Goal: Task Accomplishment & Management: Manage account settings

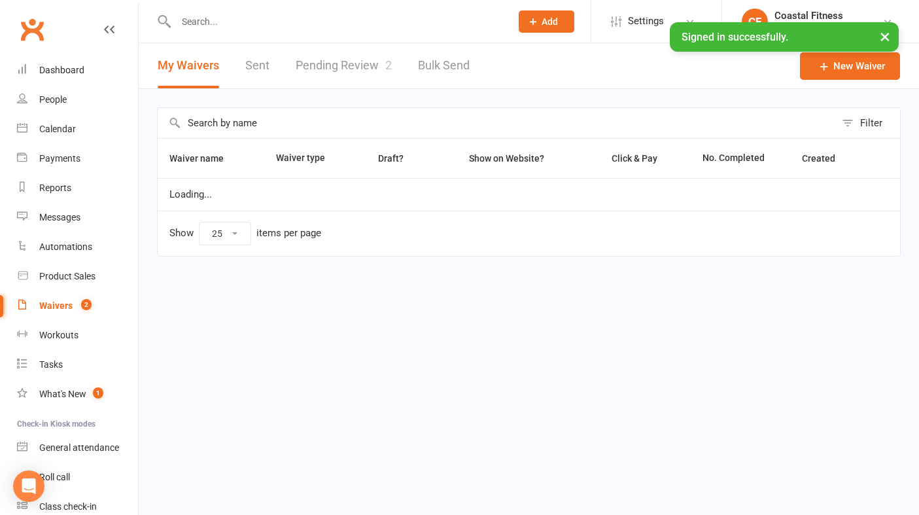
select select "25"
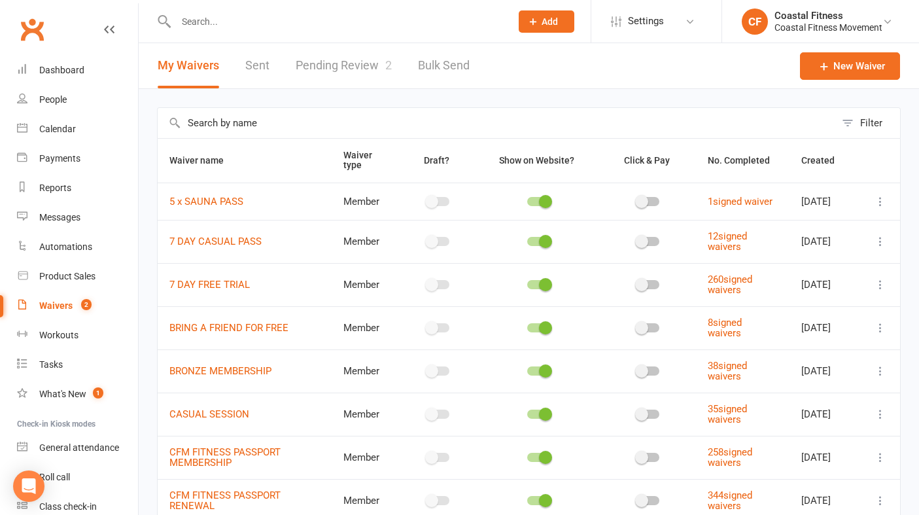
click at [350, 63] on link "Pending Review 2" at bounding box center [344, 65] width 96 height 45
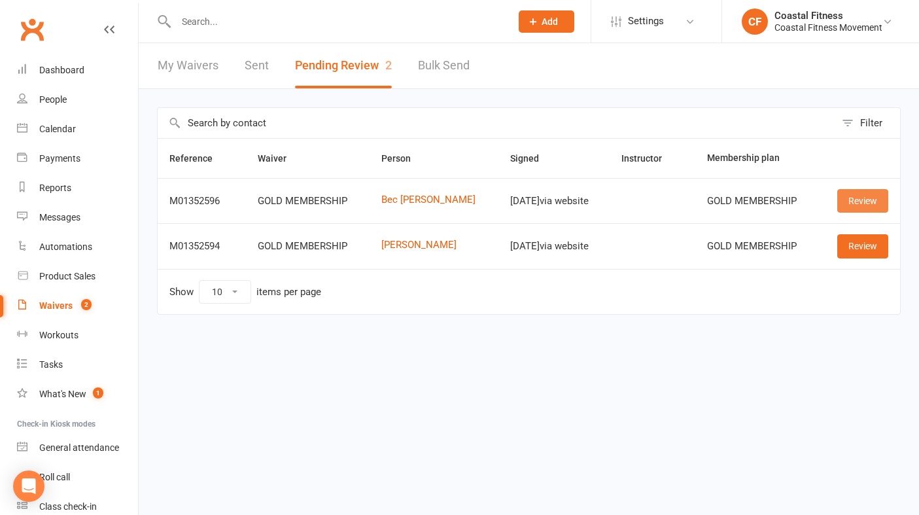
click at [875, 205] on link "Review" at bounding box center [862, 201] width 51 height 24
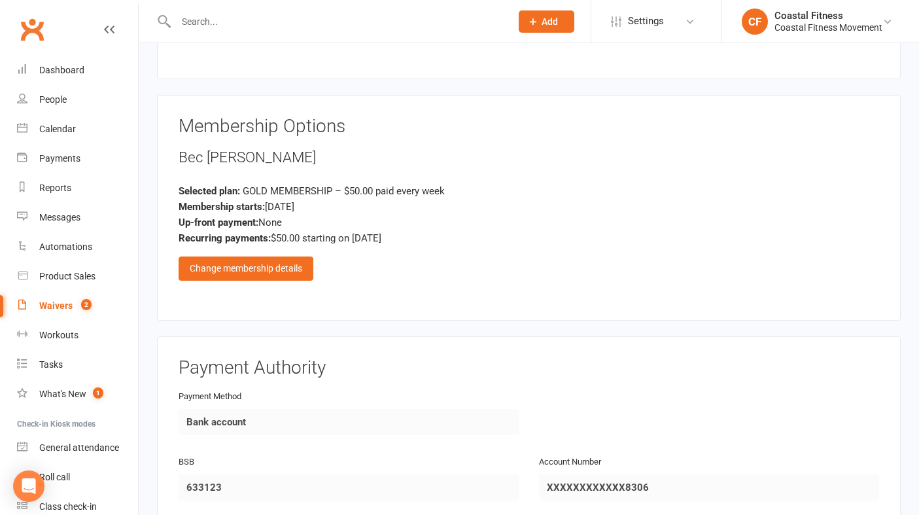
scroll to position [868, 0]
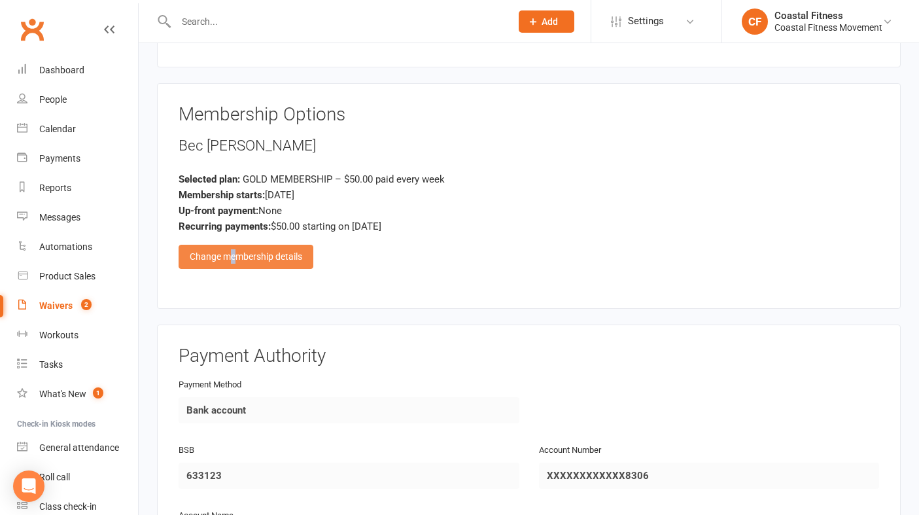
click at [234, 245] on div "Change membership details" at bounding box center [246, 257] width 135 height 24
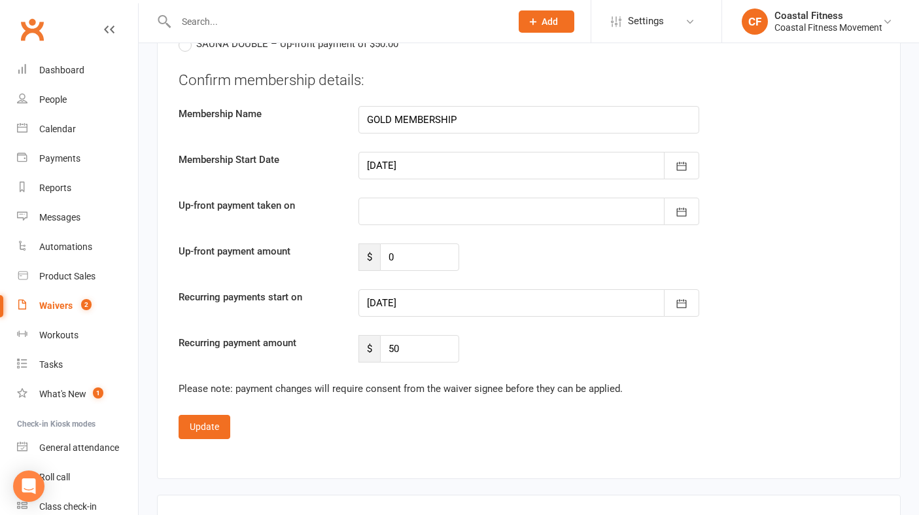
scroll to position [1610, 0]
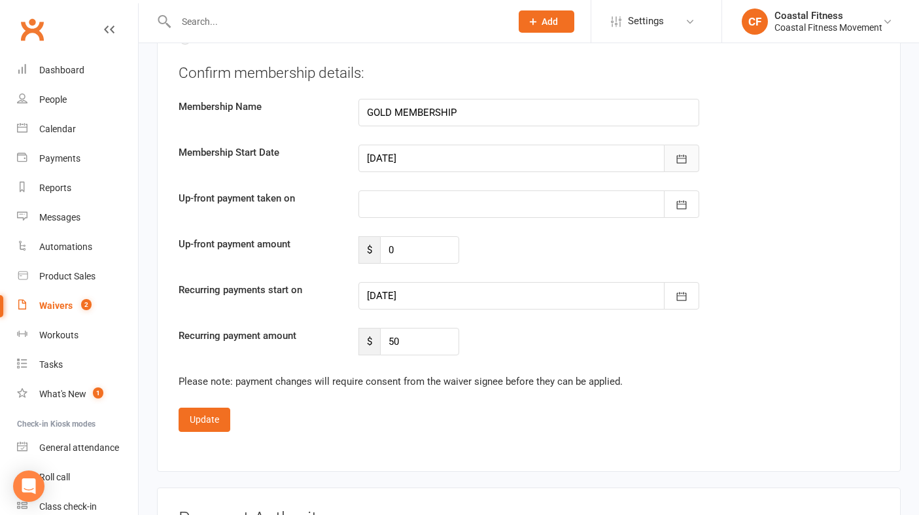
click at [680, 152] on icon "button" at bounding box center [681, 158] width 13 height 13
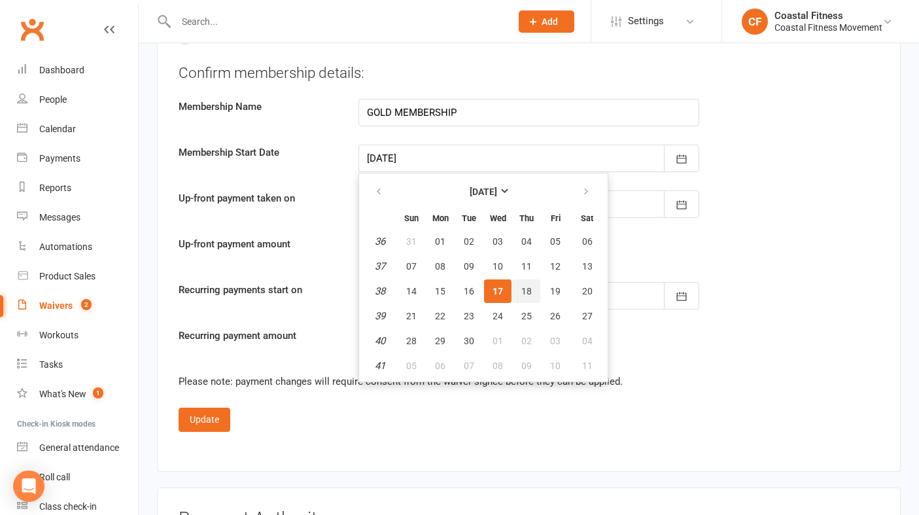
click at [526, 286] on span "18" at bounding box center [526, 291] width 10 height 10
type input "[DATE]"
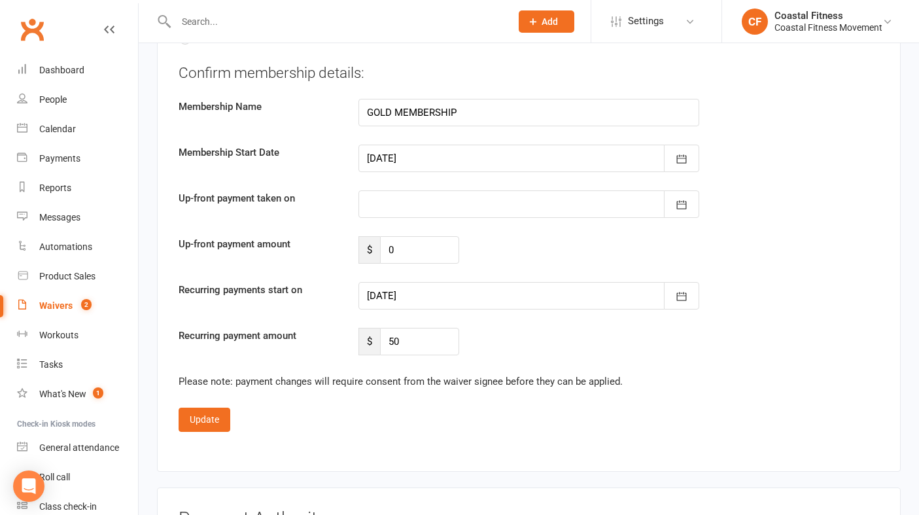
type input "[DATE]"
click at [394, 190] on div at bounding box center [528, 203] width 341 height 27
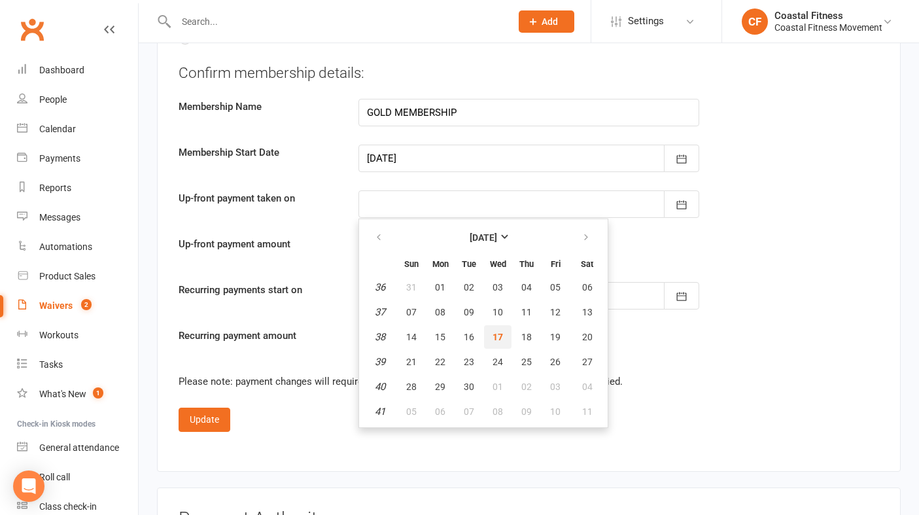
click at [506, 325] on button "17" at bounding box center [497, 337] width 27 height 24
type input "[DATE]"
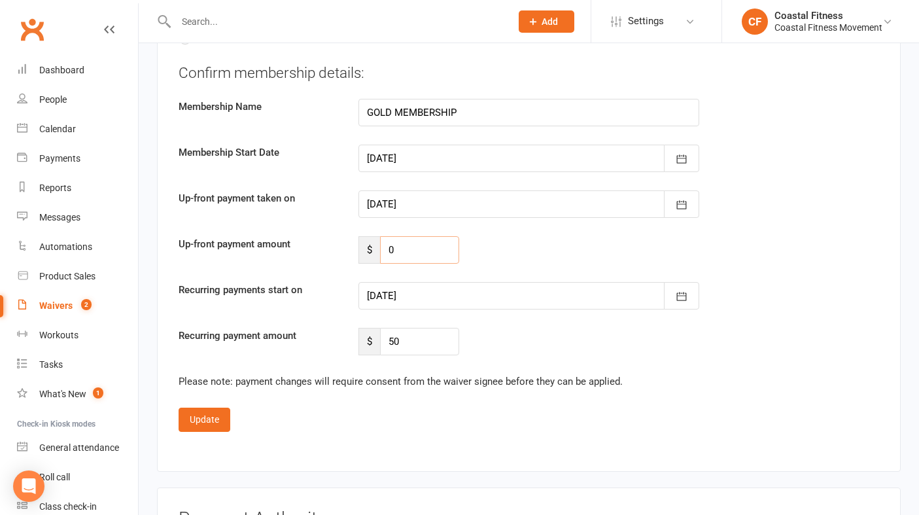
click at [431, 236] on input "0" at bounding box center [419, 249] width 79 height 27
type input "200"
click at [417, 328] on input "50" at bounding box center [419, 341] width 79 height 27
type input "5"
type input "0"
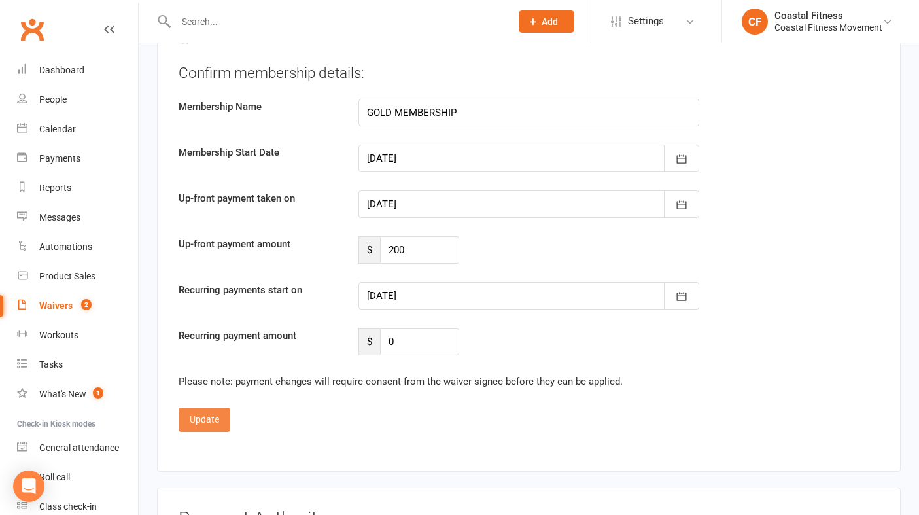
click at [210, 409] on button "Update" at bounding box center [205, 419] width 52 height 24
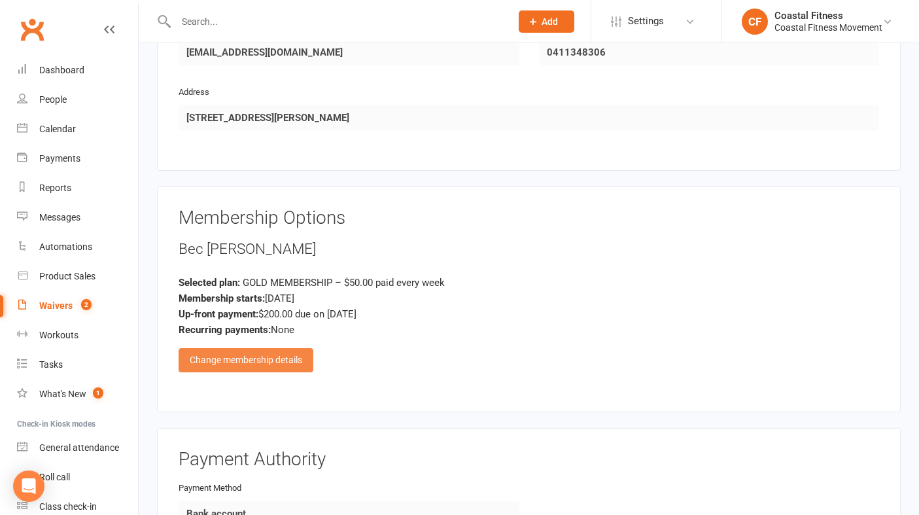
scroll to position [768, 0]
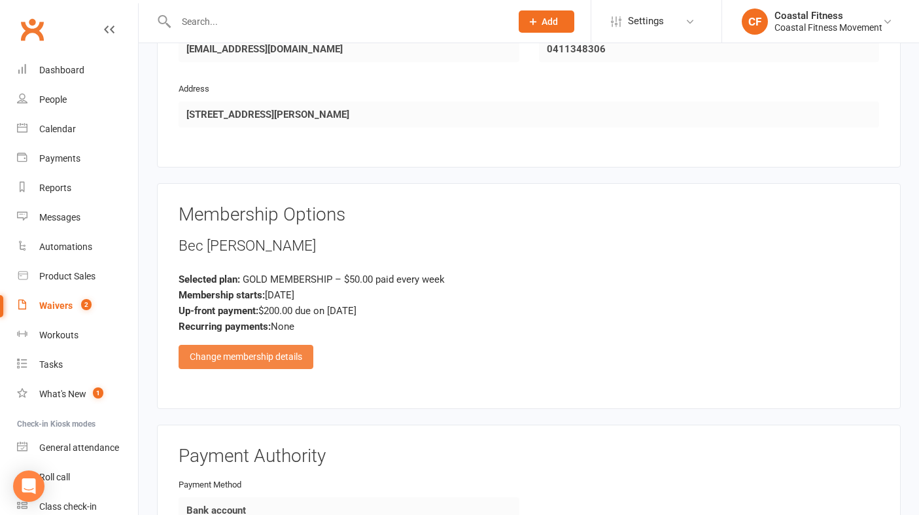
click at [275, 345] on div "Change membership details" at bounding box center [246, 357] width 135 height 24
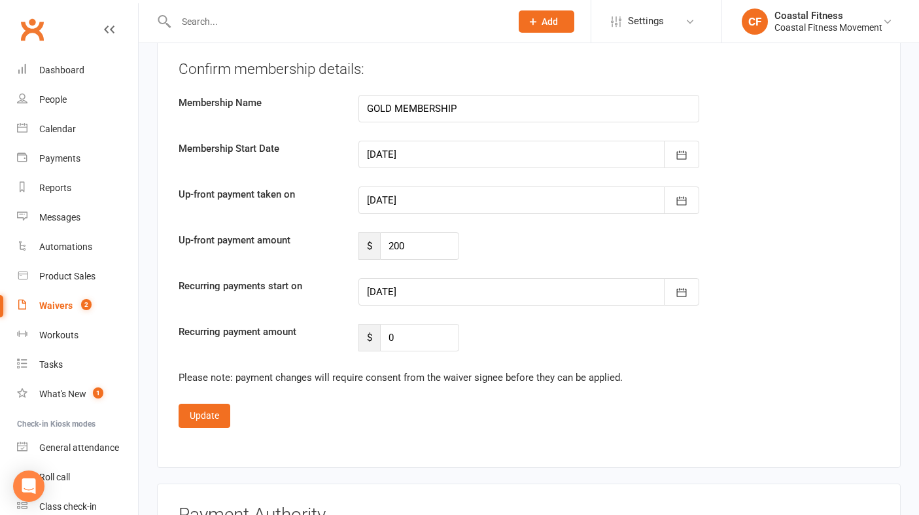
scroll to position [1621, 0]
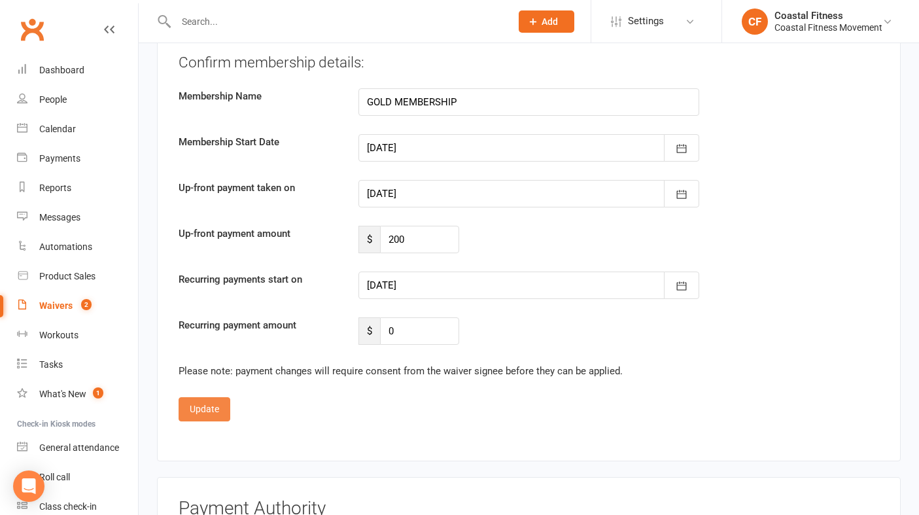
click at [213, 397] on button "Update" at bounding box center [205, 409] width 52 height 24
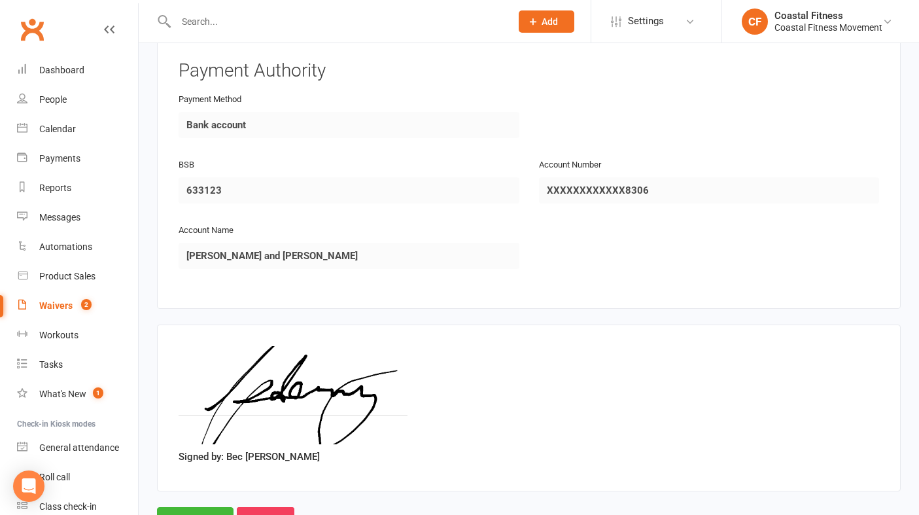
scroll to position [1190, 0]
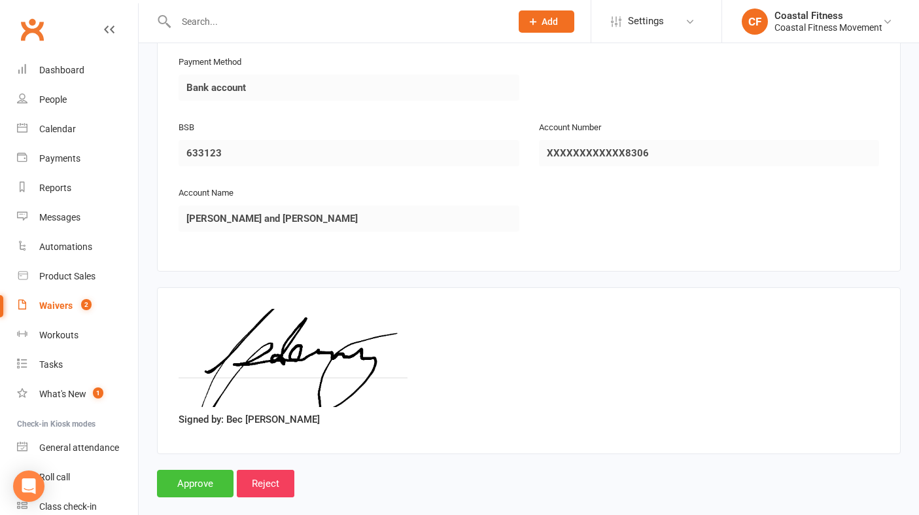
click at [192, 470] on input "Approve" at bounding box center [195, 483] width 77 height 27
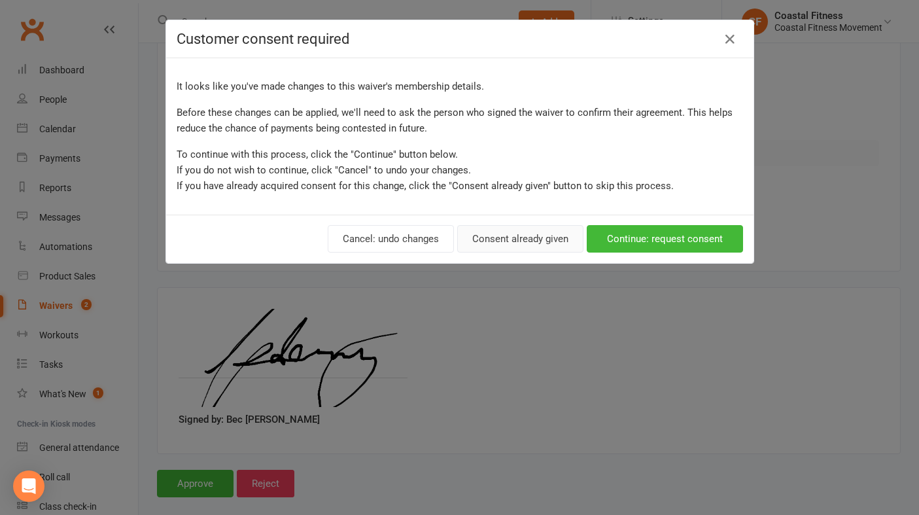
click at [541, 238] on button "Consent already given" at bounding box center [520, 238] width 126 height 27
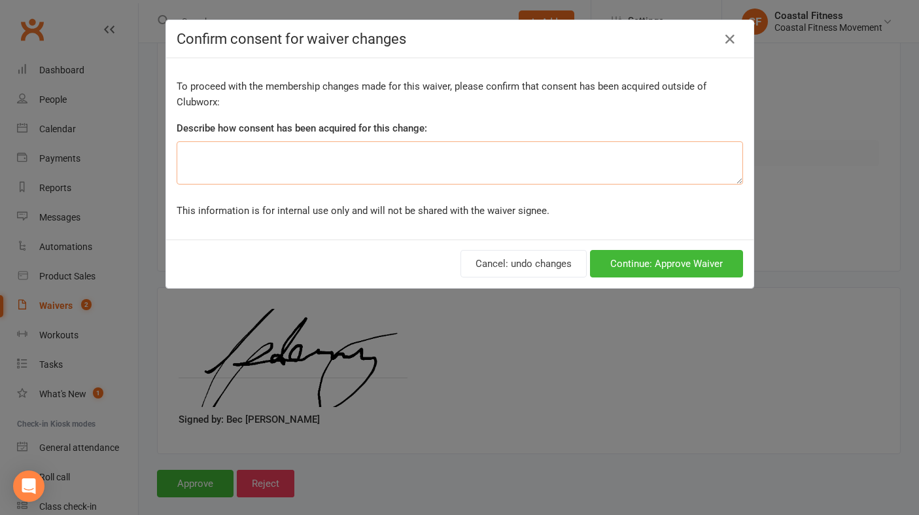
click at [428, 154] on textarea at bounding box center [460, 162] width 566 height 43
type textarea "email"
click at [681, 268] on button "Continue: Approve Waiver" at bounding box center [666, 263] width 153 height 27
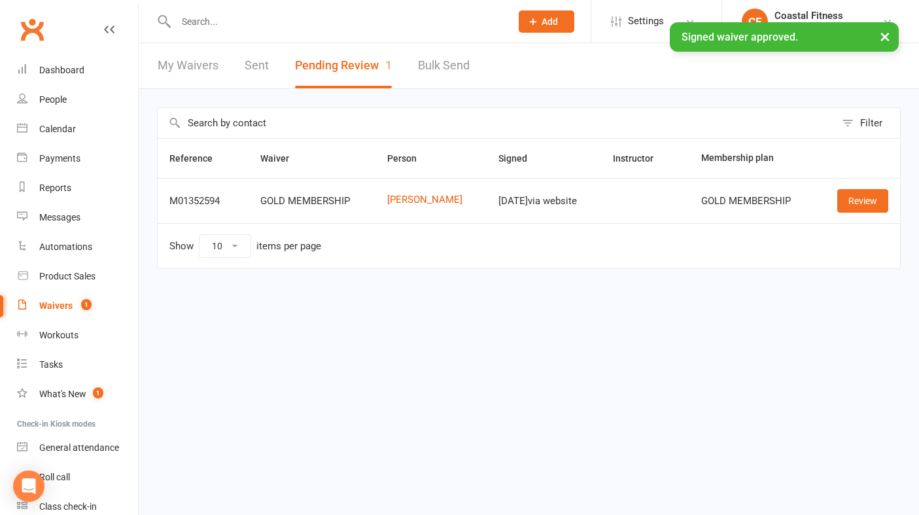
click at [292, 14] on input "text" at bounding box center [337, 21] width 330 height 18
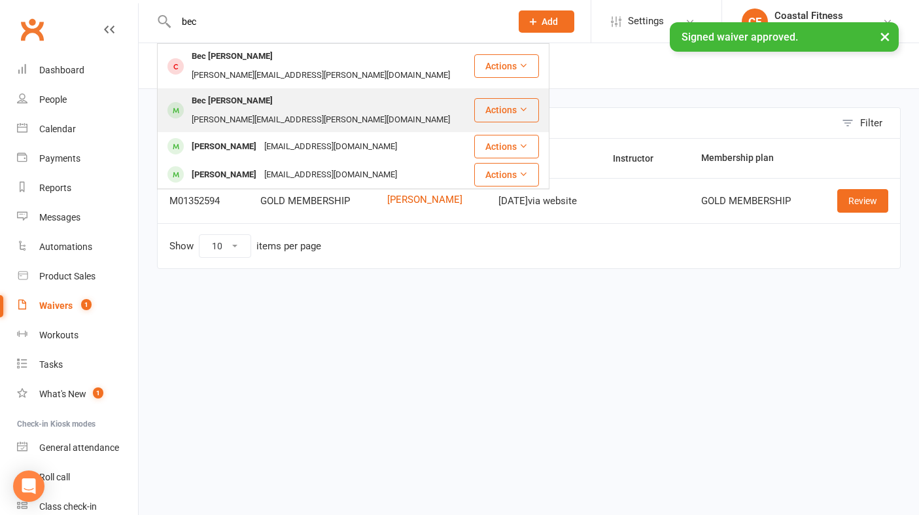
type input "bec"
click at [251, 111] on div "[PERSON_NAME][EMAIL_ADDRESS][PERSON_NAME][DOMAIN_NAME]" at bounding box center [321, 120] width 266 height 19
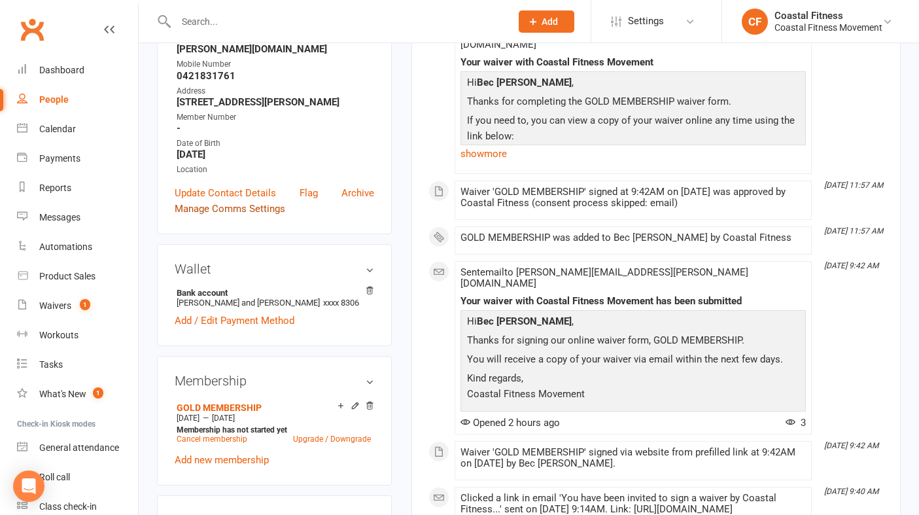
scroll to position [248, 0]
click at [352, 405] on icon at bounding box center [355, 407] width 6 height 6
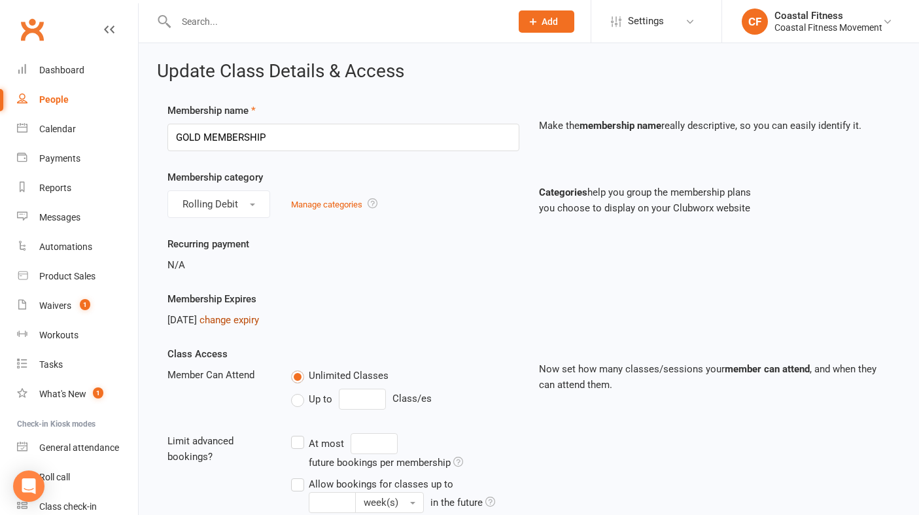
click at [259, 320] on link "change expiry" at bounding box center [229, 320] width 60 height 12
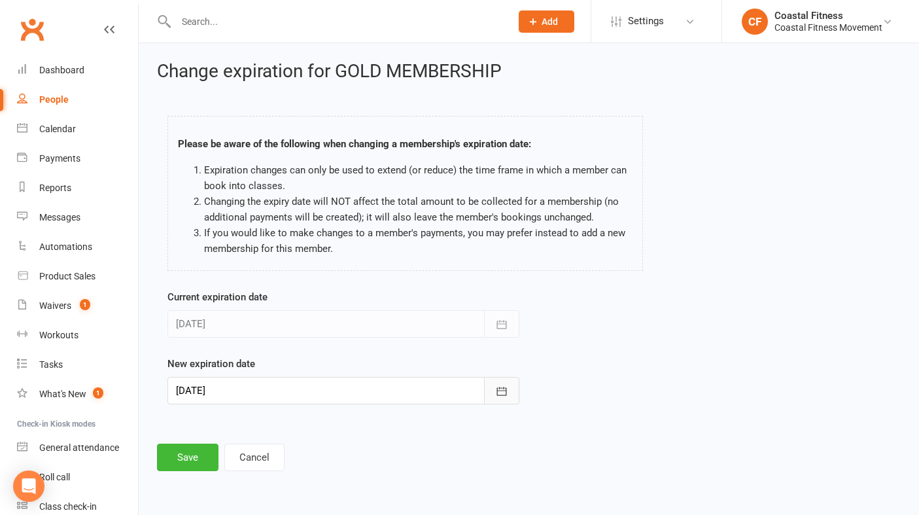
click at [504, 392] on icon "button" at bounding box center [501, 391] width 13 height 13
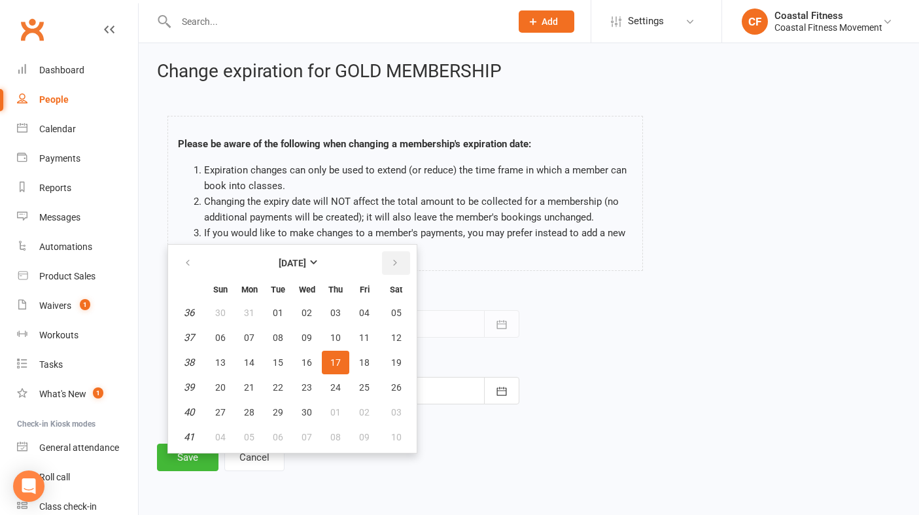
click at [398, 264] on icon "button" at bounding box center [394, 263] width 9 height 10
click at [182, 257] on button "button" at bounding box center [189, 263] width 28 height 24
click at [396, 265] on icon "button" at bounding box center [394, 263] width 9 height 10
click at [339, 357] on span "15" at bounding box center [335, 362] width 10 height 10
type input "[DATE]"
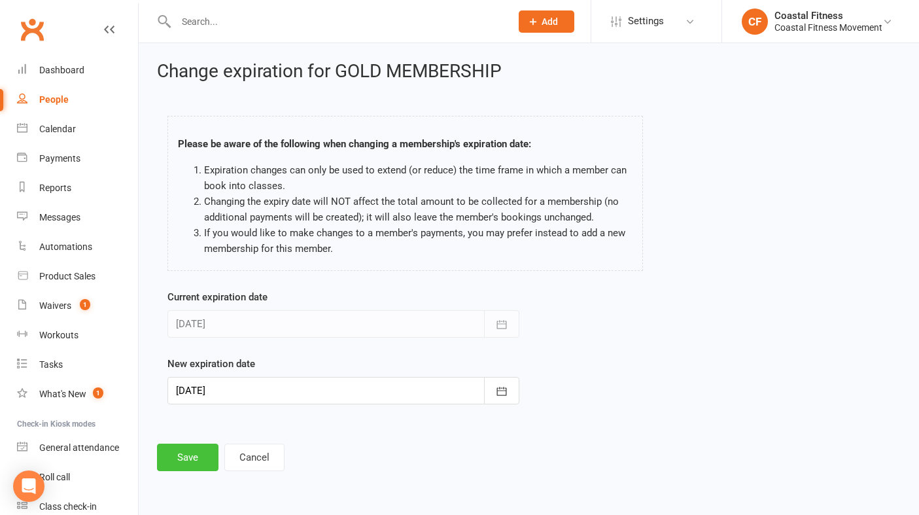
click at [207, 454] on button "Save" at bounding box center [187, 456] width 61 height 27
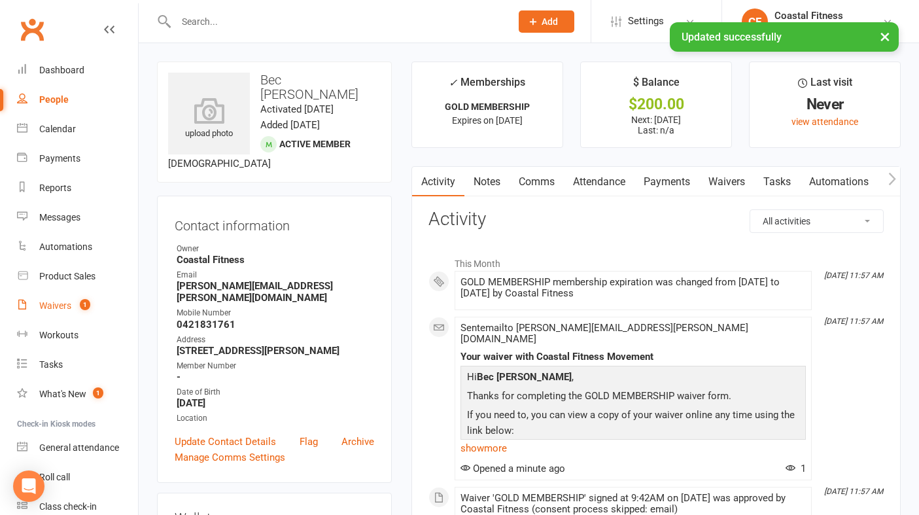
click at [64, 303] on div "Waivers" at bounding box center [55, 305] width 32 height 10
select select "25"
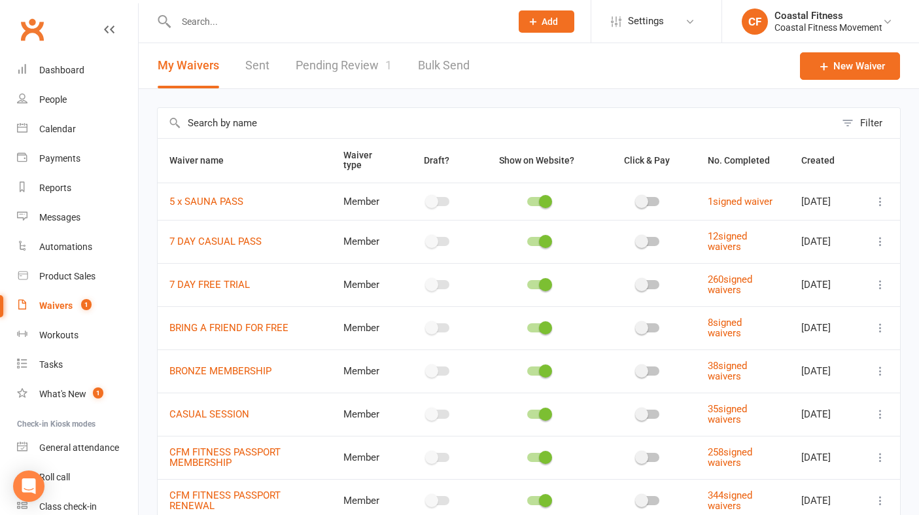
click at [341, 67] on link "Pending Review 1" at bounding box center [344, 65] width 96 height 45
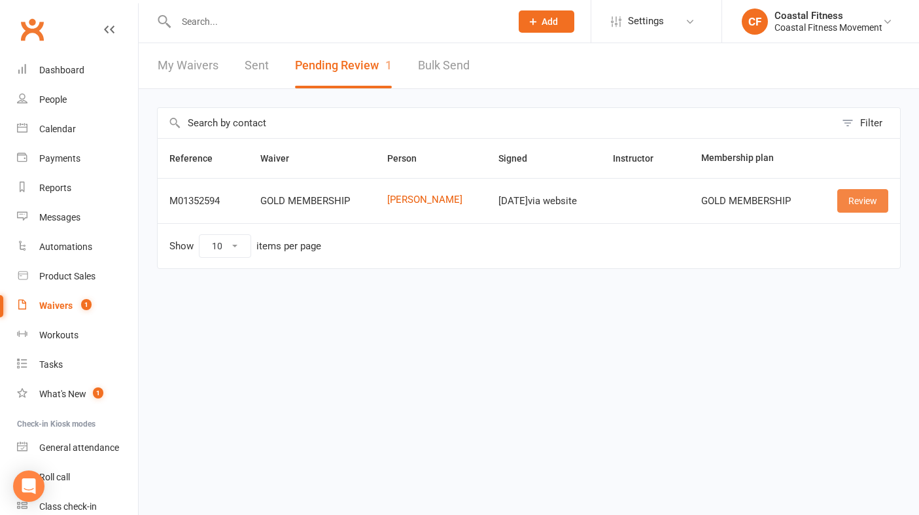
click at [856, 202] on link "Review" at bounding box center [862, 201] width 51 height 24
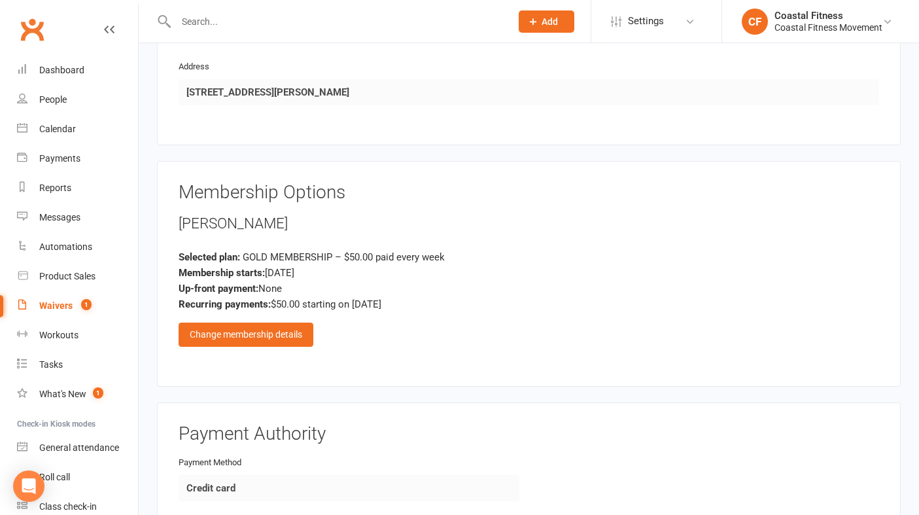
scroll to position [792, 0]
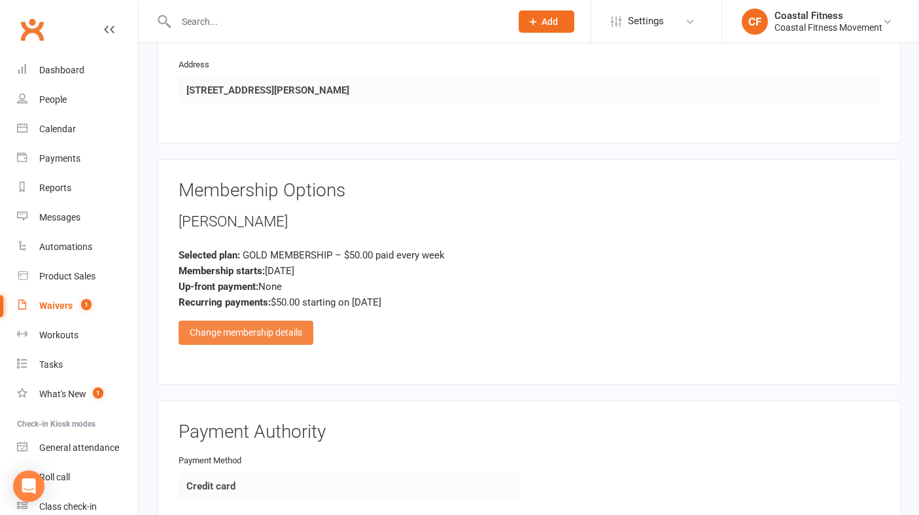
click at [279, 321] on div "Change membership details" at bounding box center [246, 333] width 135 height 24
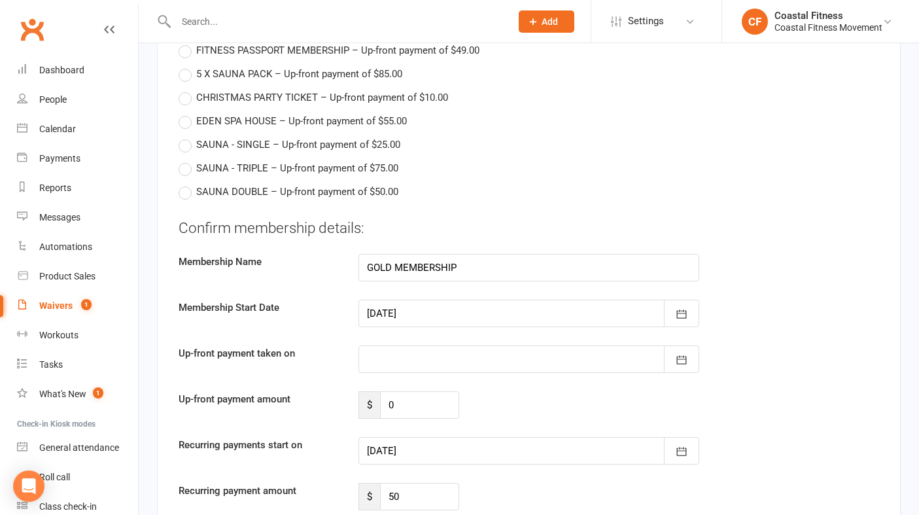
scroll to position [1493, 0]
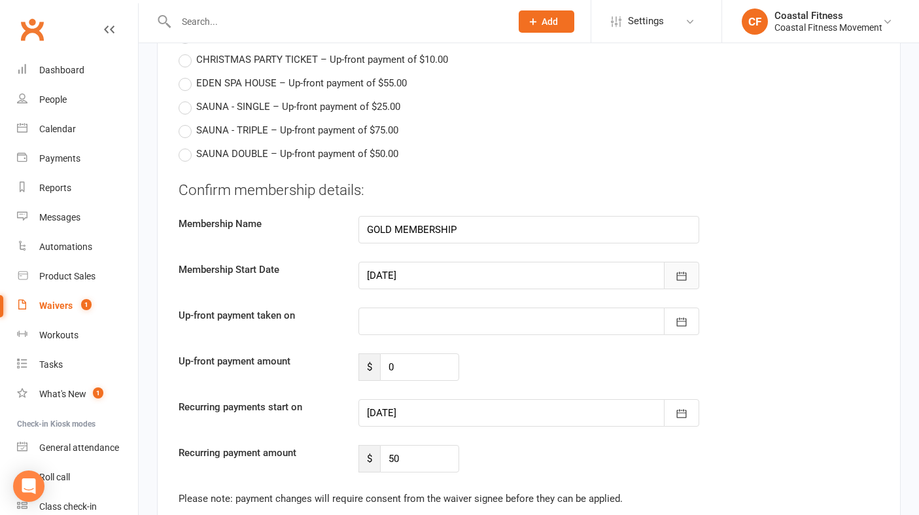
click at [684, 269] on icon "button" at bounding box center [681, 275] width 13 height 13
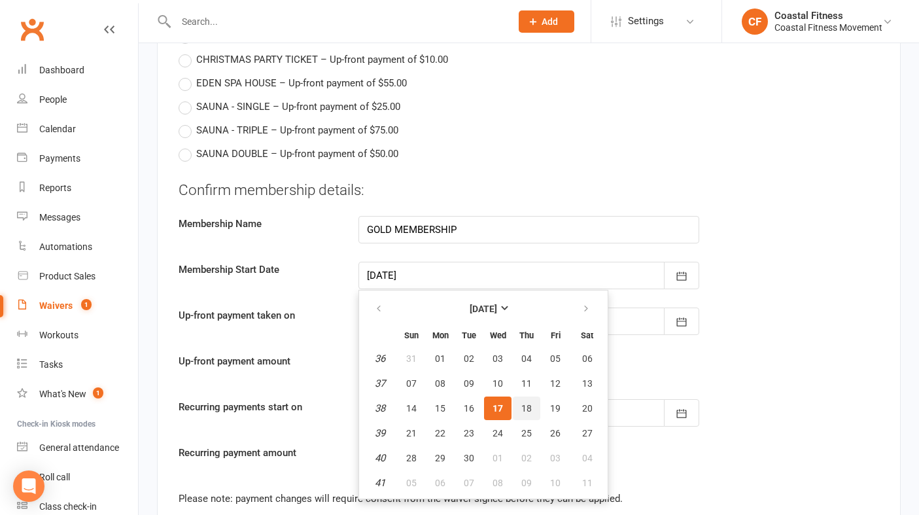
click at [524, 403] on span "18" at bounding box center [526, 408] width 10 height 10
type input "[DATE]"
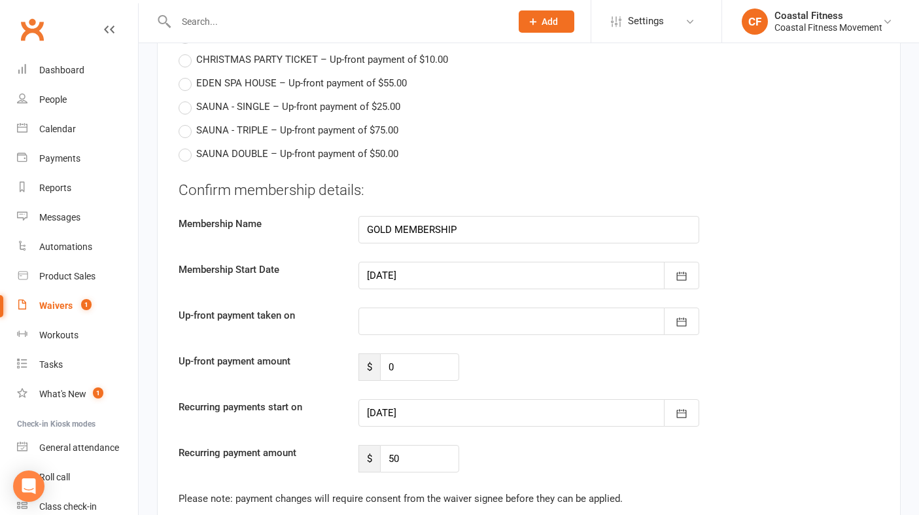
type input "[DATE]"
click at [688, 307] on button "button" at bounding box center [681, 320] width 35 height 27
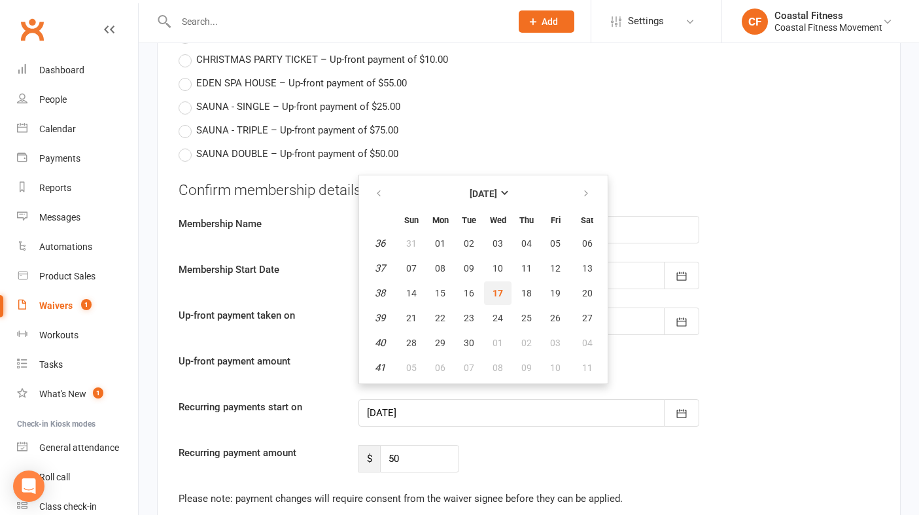
click at [499, 288] on span "17" at bounding box center [498, 293] width 10 height 10
type input "[DATE]"
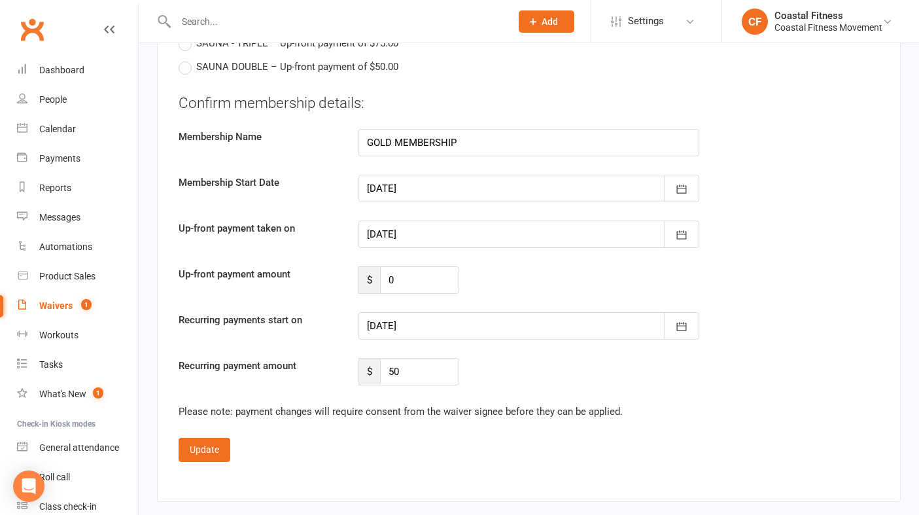
scroll to position [1583, 0]
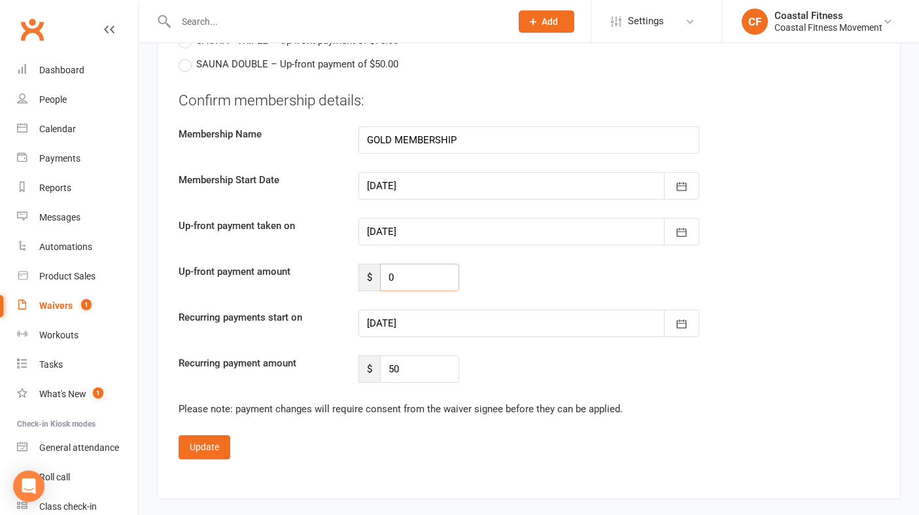
click at [419, 264] on input "0" at bounding box center [419, 277] width 79 height 27
type input "200"
click at [445, 355] on input "50" at bounding box center [419, 368] width 79 height 27
type input "5"
type input "0"
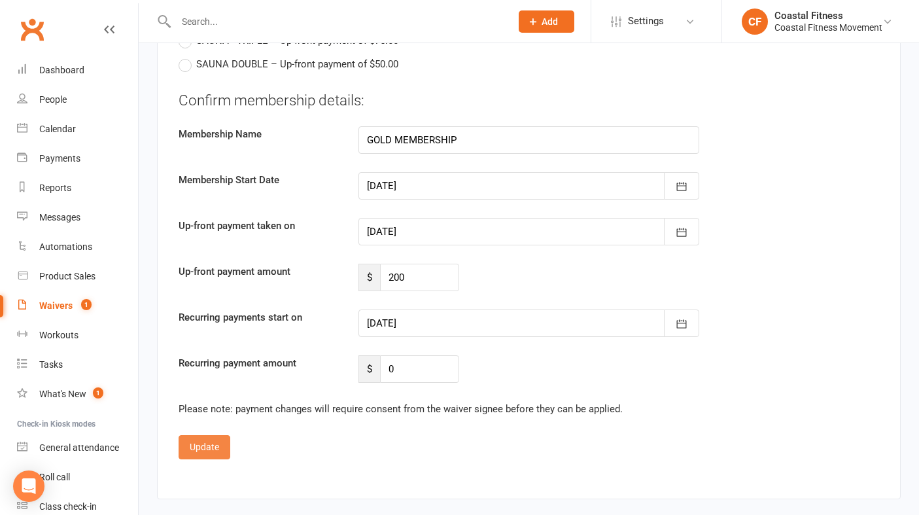
click at [194, 436] on button "Update" at bounding box center [205, 447] width 52 height 24
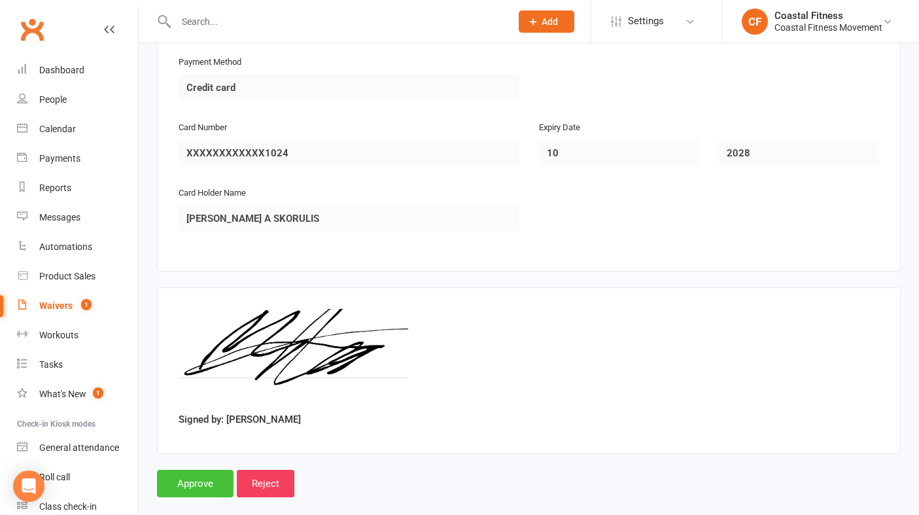
click at [195, 470] on input "Approve" at bounding box center [195, 483] width 77 height 27
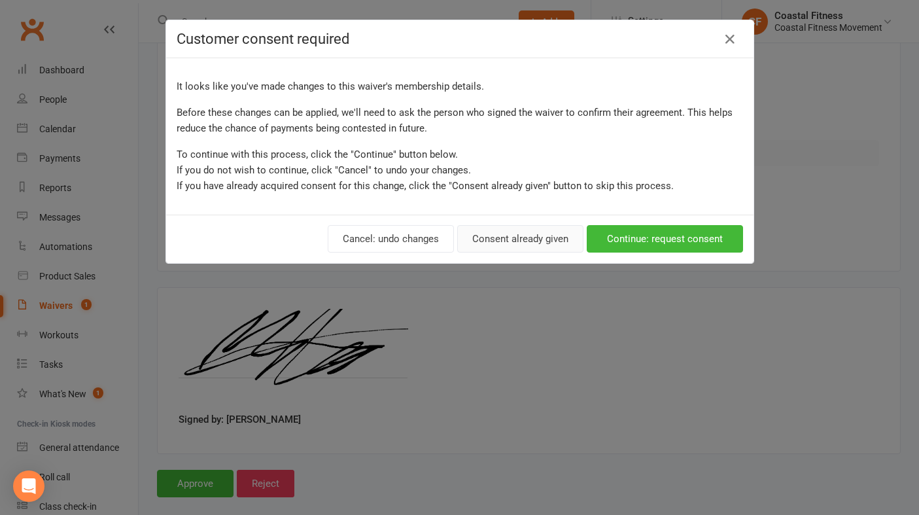
click at [551, 235] on button "Consent already given" at bounding box center [520, 238] width 126 height 27
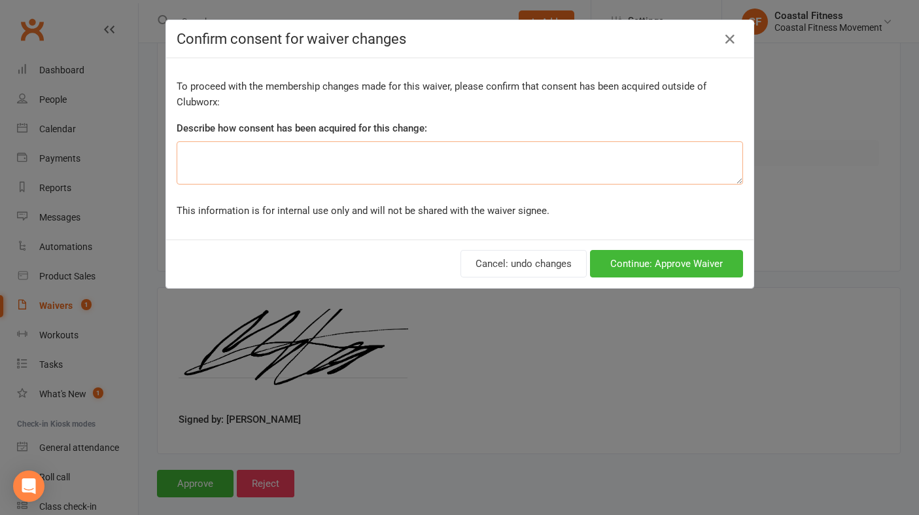
click at [498, 168] on textarea at bounding box center [460, 162] width 566 height 43
type textarea "email"
click at [708, 261] on button "Continue: Approve Waiver" at bounding box center [666, 263] width 153 height 27
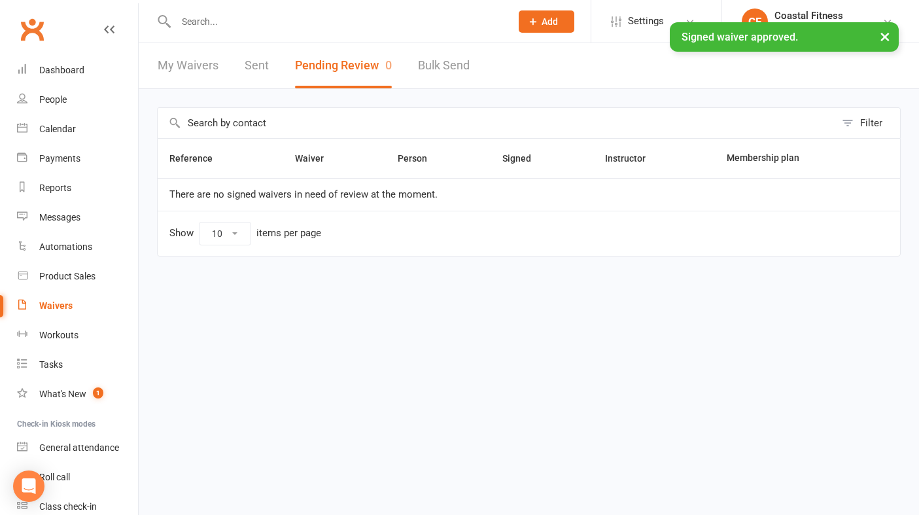
click at [304, 22] on div "× Signed waiver approved." at bounding box center [451, 22] width 902 height 0
click at [275, 13] on input "text" at bounding box center [337, 21] width 330 height 18
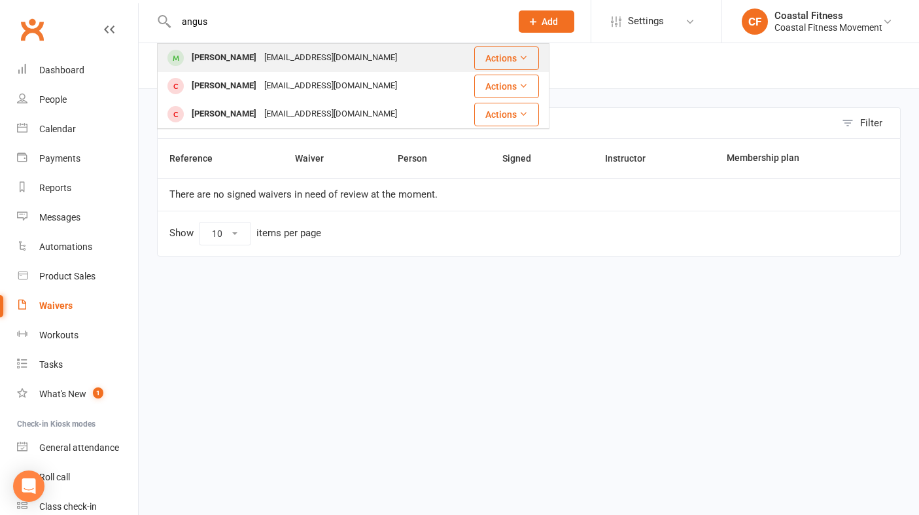
type input "angus"
click at [237, 58] on div "[PERSON_NAME]" at bounding box center [224, 57] width 73 height 19
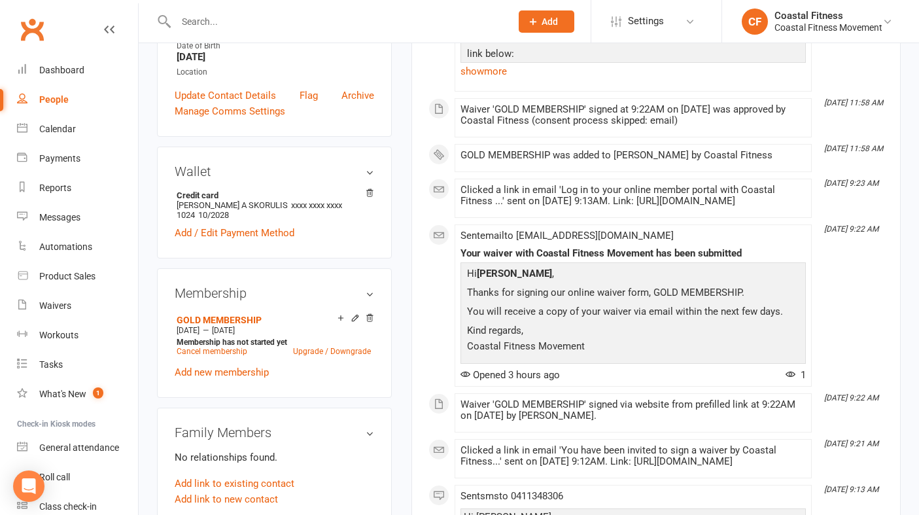
scroll to position [324, 0]
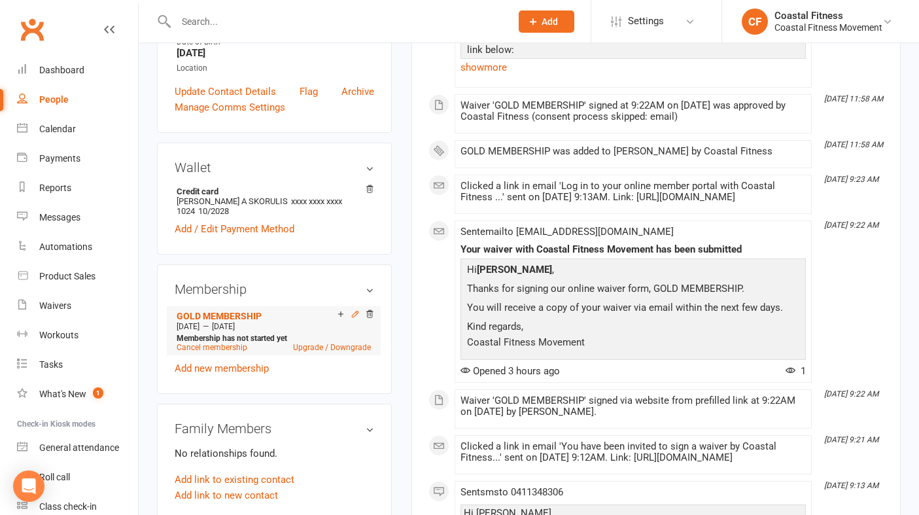
click at [354, 317] on icon at bounding box center [355, 314] width 6 height 6
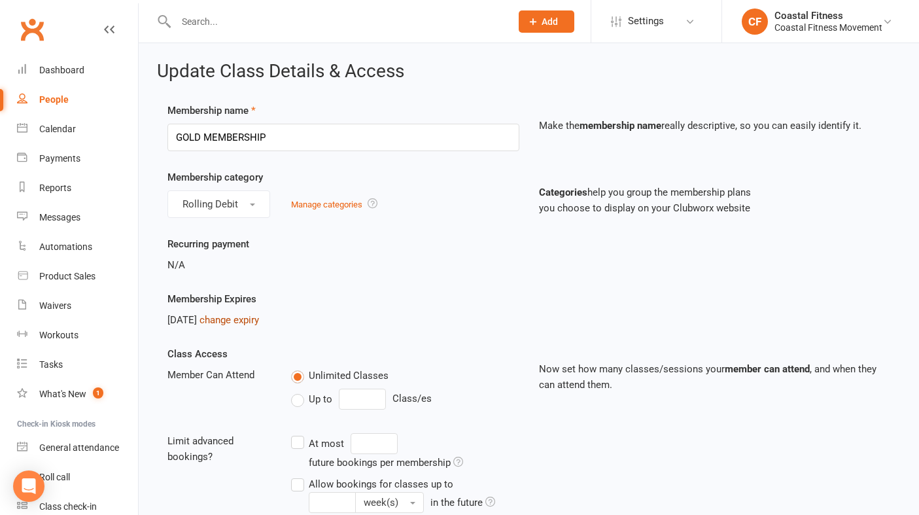
click at [250, 317] on link "change expiry" at bounding box center [229, 320] width 60 height 12
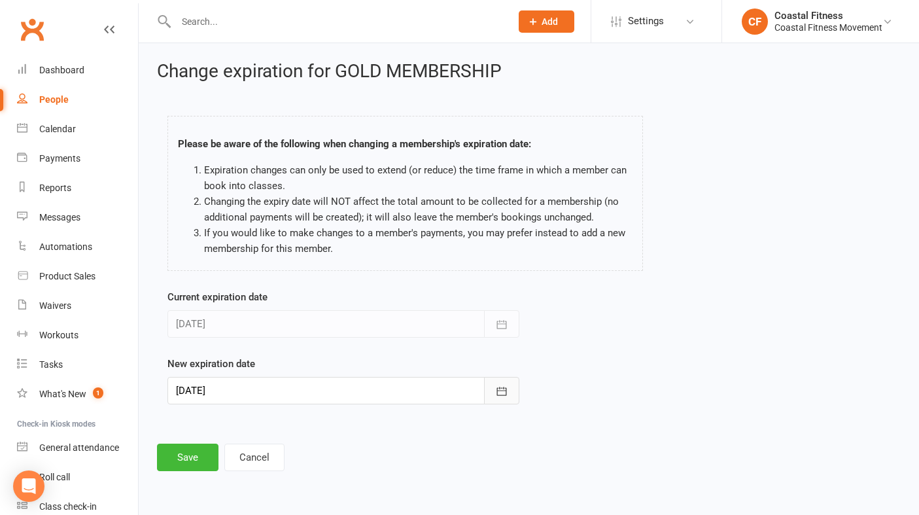
click at [506, 394] on icon "button" at bounding box center [501, 391] width 13 height 13
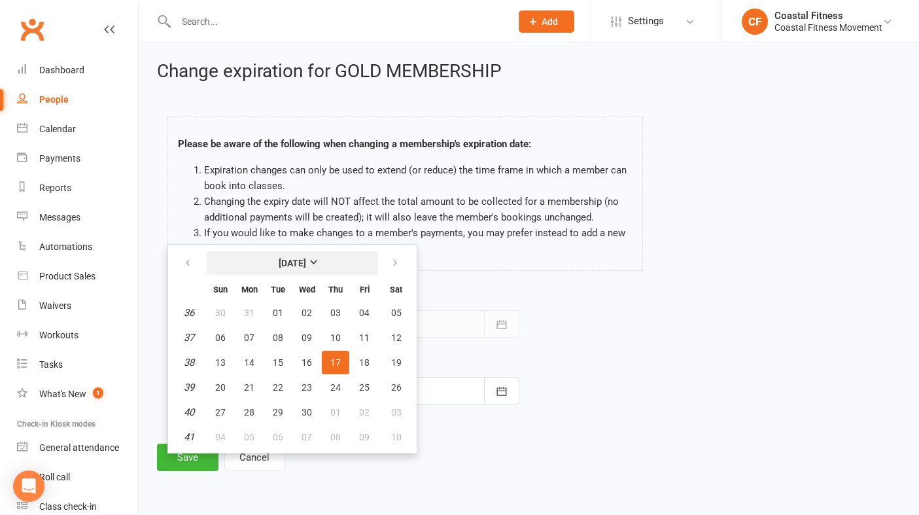
click at [302, 266] on strong "[DATE]" at bounding box center [292, 263] width 27 height 10
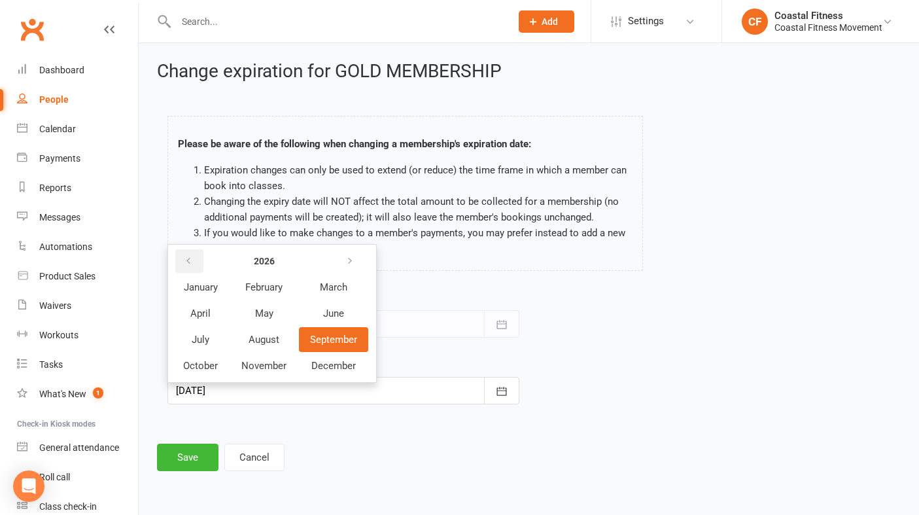
click at [181, 259] on button "button" at bounding box center [189, 261] width 28 height 24
click at [345, 337] on span "September" at bounding box center [334, 340] width 48 height 12
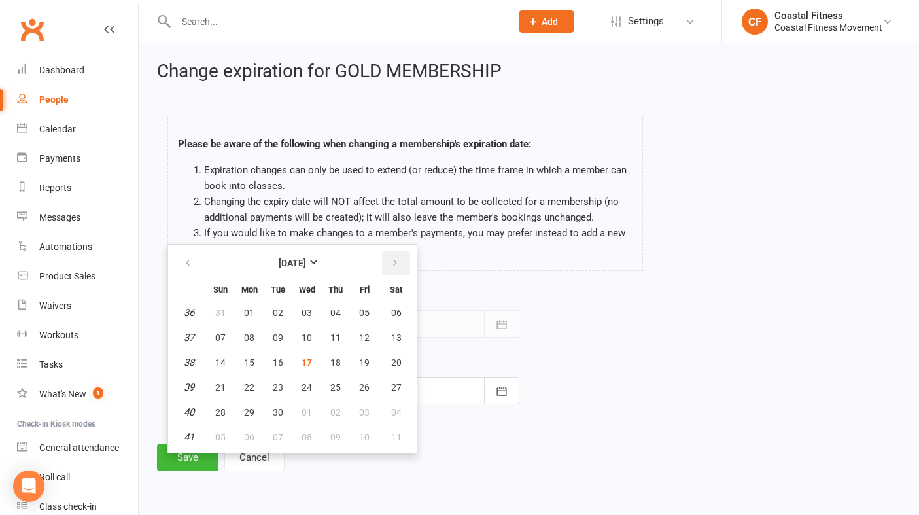
click at [396, 258] on icon "button" at bounding box center [394, 263] width 9 height 10
click at [330, 338] on span "09" at bounding box center [335, 337] width 10 height 10
type input "[DATE]"
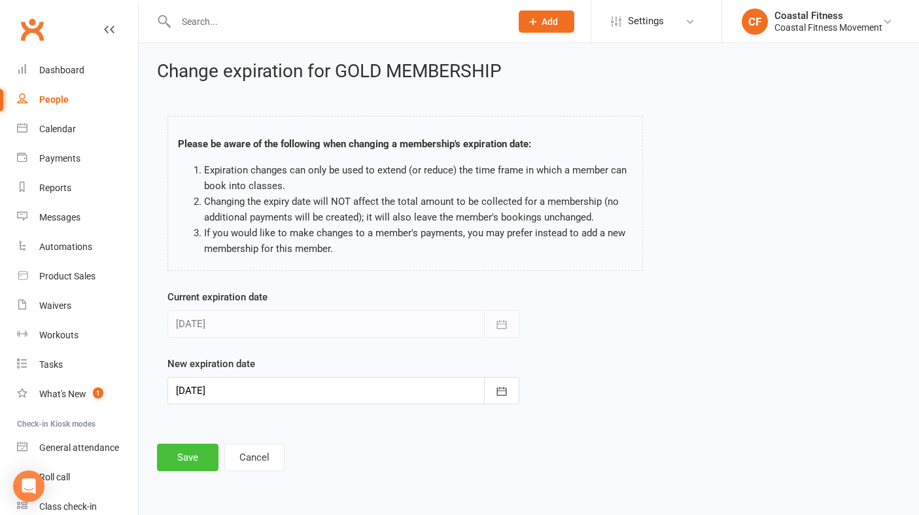
click at [197, 449] on button "Save" at bounding box center [187, 456] width 61 height 27
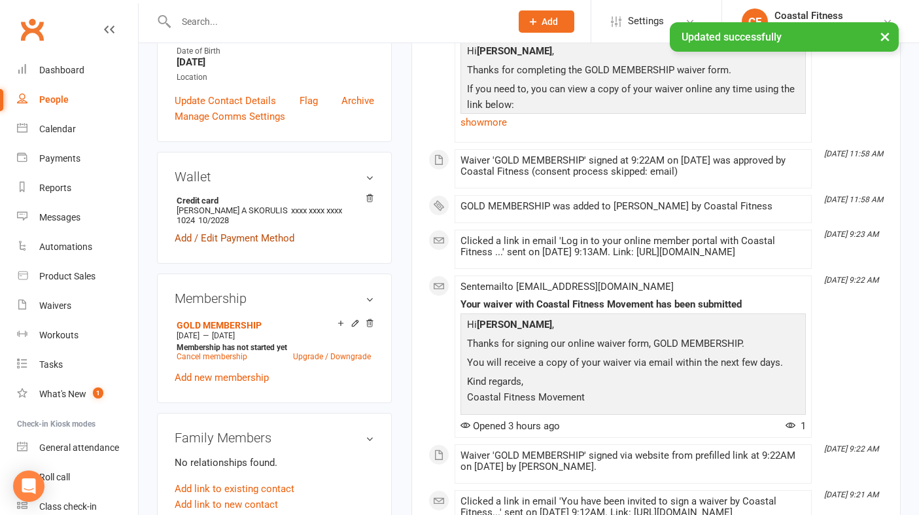
scroll to position [319, 0]
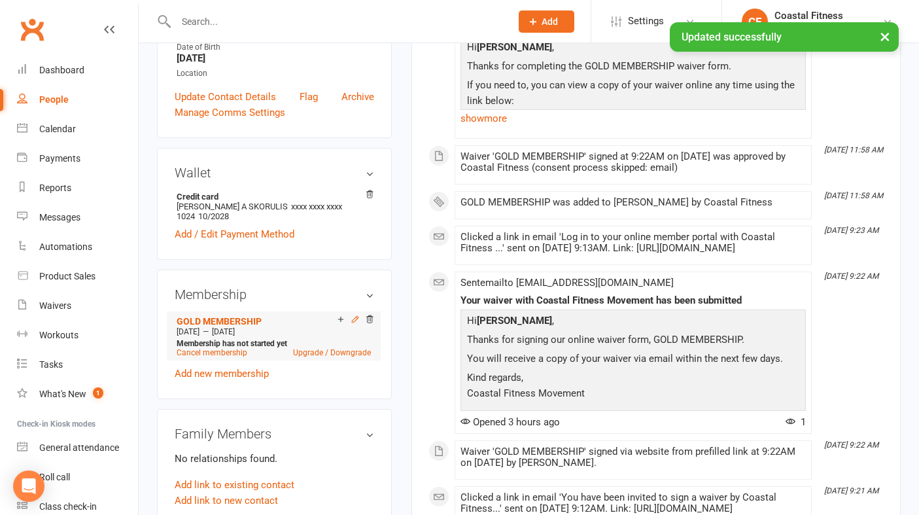
click at [355, 324] on icon at bounding box center [355, 319] width 9 height 9
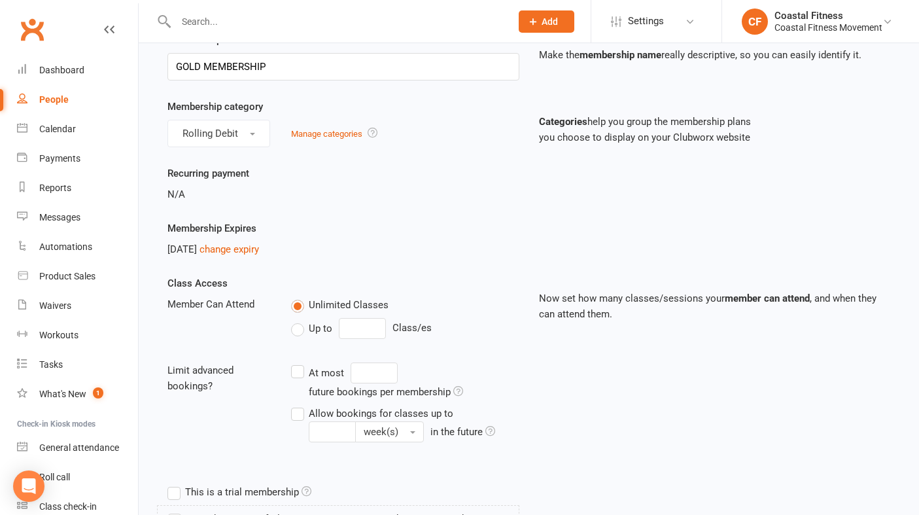
scroll to position [71, 0]
click at [256, 251] on link "change expiry" at bounding box center [229, 249] width 60 height 12
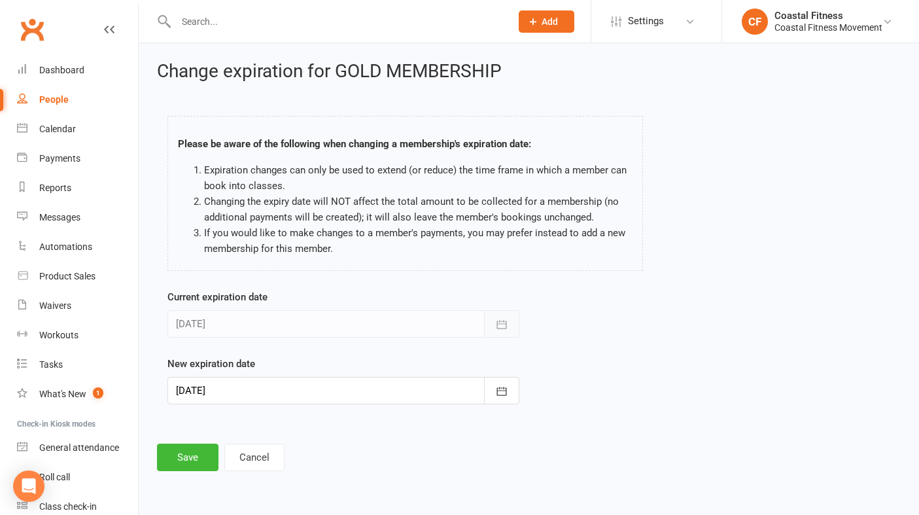
click at [502, 310] on button "button" at bounding box center [501, 323] width 35 height 27
click at [500, 324] on icon "button" at bounding box center [501, 324] width 13 height 13
click at [513, 389] on button "button" at bounding box center [501, 390] width 35 height 27
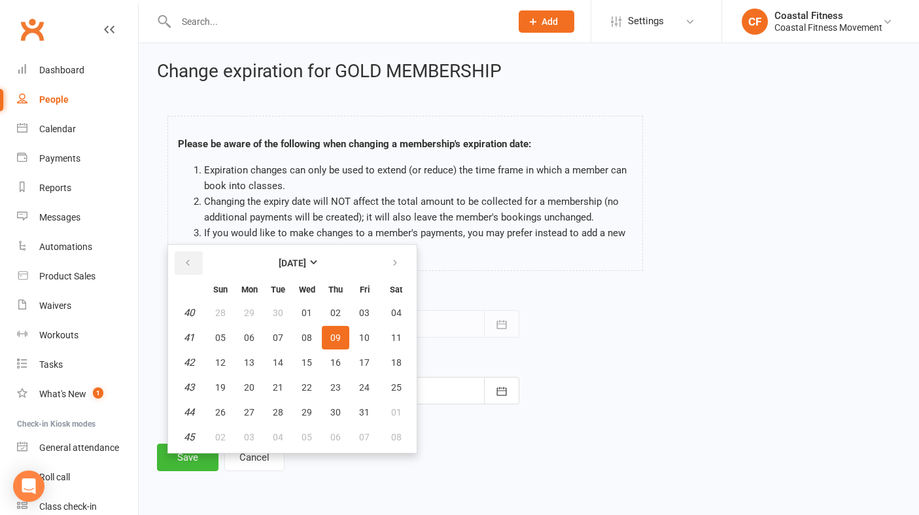
click at [177, 257] on button "button" at bounding box center [189, 263] width 28 height 24
click at [396, 271] on button "button" at bounding box center [396, 263] width 28 height 24
click at [332, 362] on span "16" at bounding box center [335, 362] width 10 height 10
type input "[DATE]"
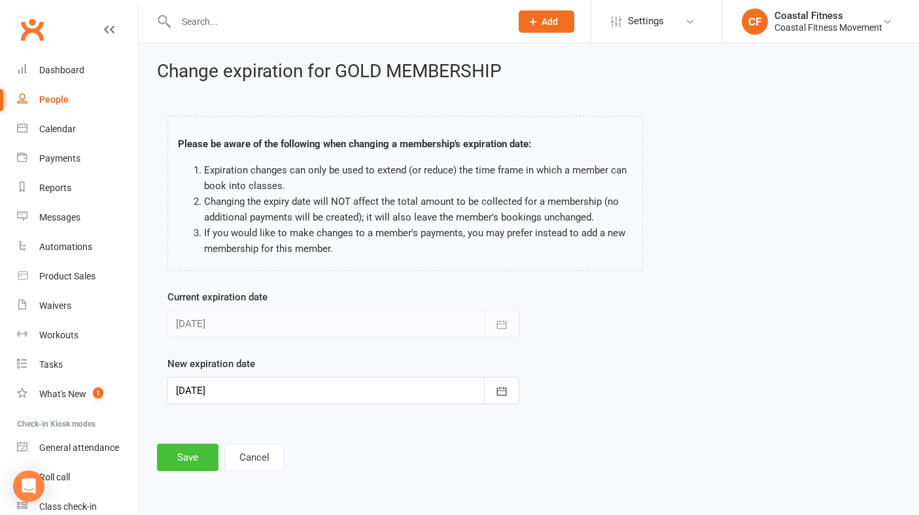
click at [184, 460] on button "Save" at bounding box center [187, 456] width 61 height 27
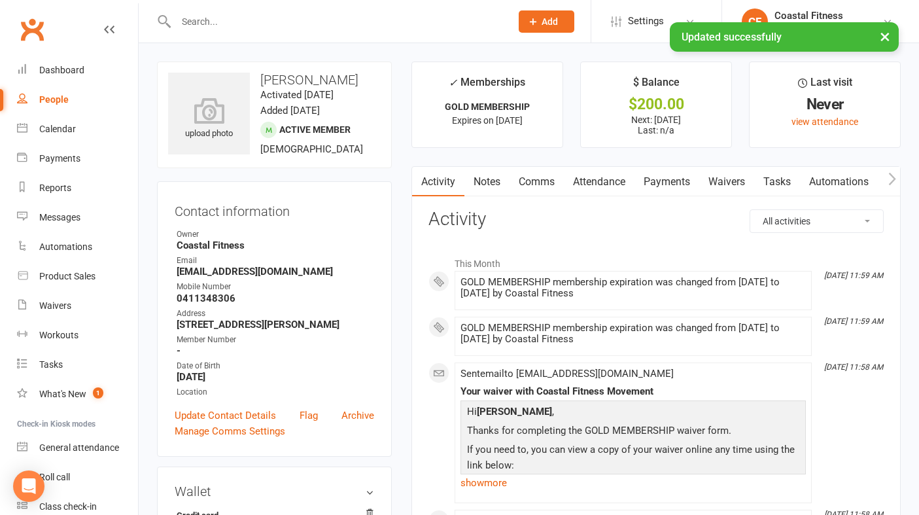
click at [213, 22] on div "× Updated successfully" at bounding box center [451, 22] width 902 height 0
click at [205, 22] on div "× Updated successfully" at bounding box center [451, 22] width 902 height 0
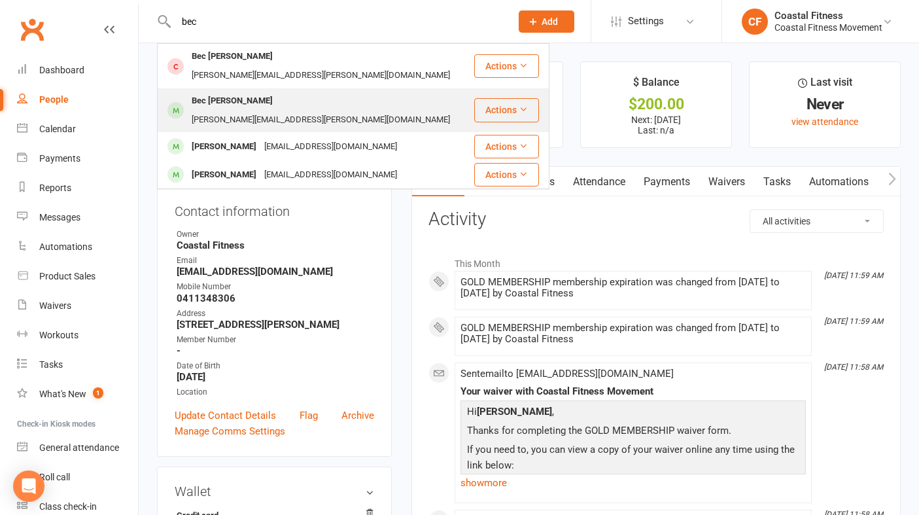
type input "bec"
click at [228, 92] on div "Bec [PERSON_NAME]" at bounding box center [232, 101] width 89 height 19
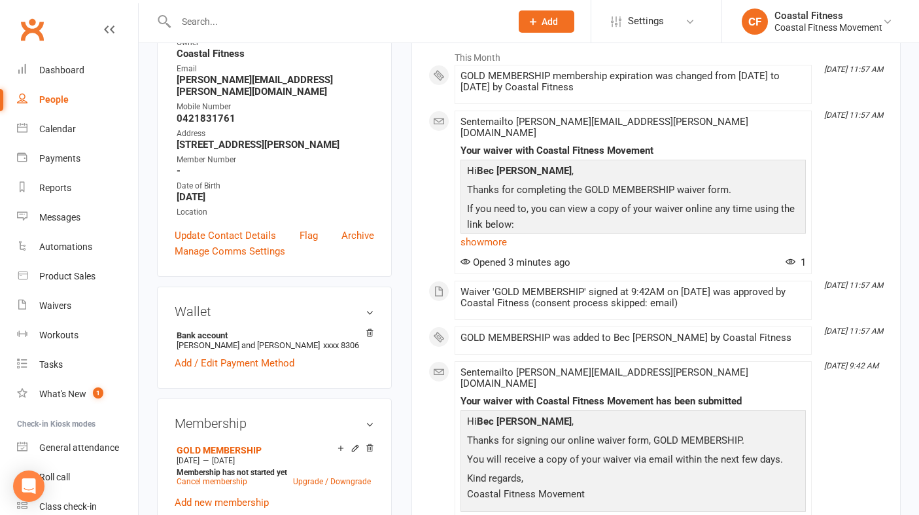
scroll to position [232, 0]
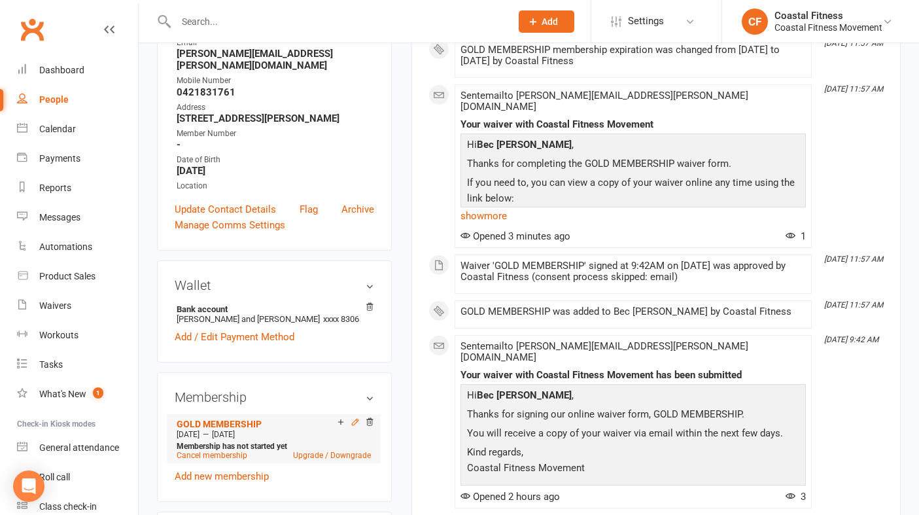
click at [354, 420] on icon at bounding box center [355, 421] width 9 height 9
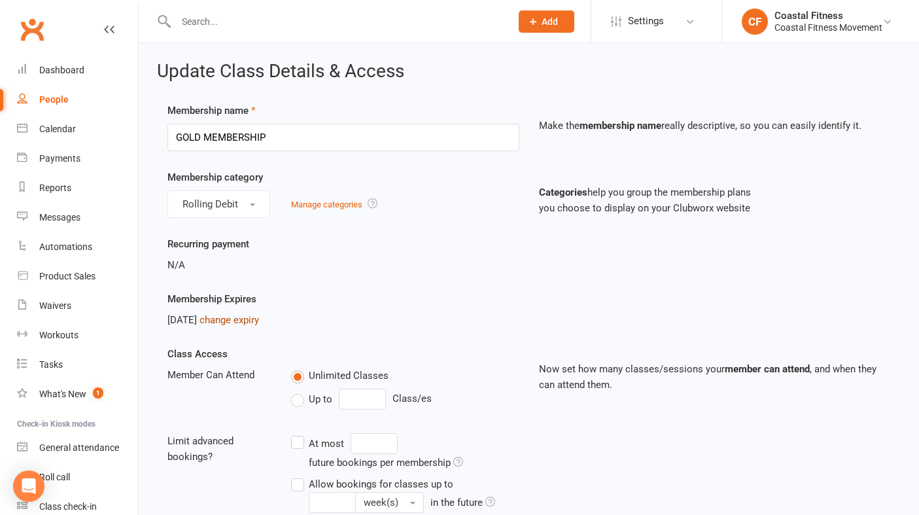
click at [254, 317] on link "change expiry" at bounding box center [229, 320] width 60 height 12
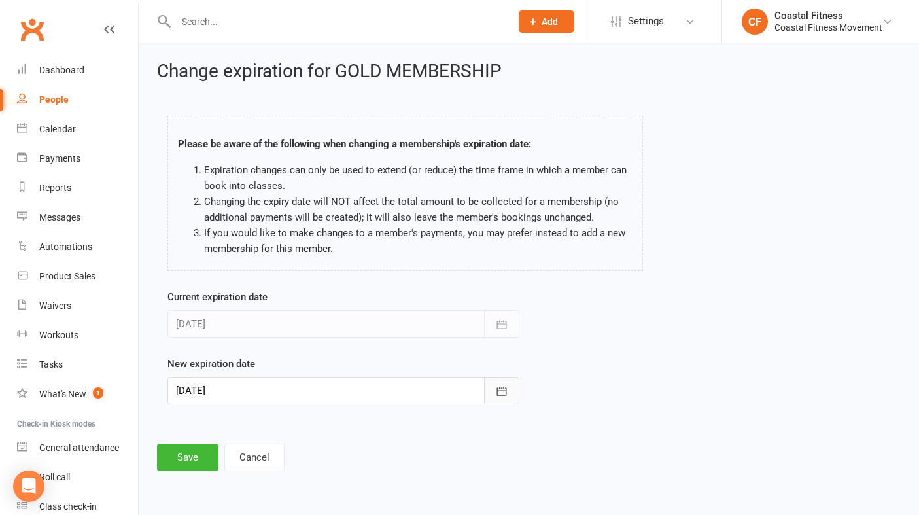
click at [507, 389] on icon "button" at bounding box center [501, 391] width 13 height 13
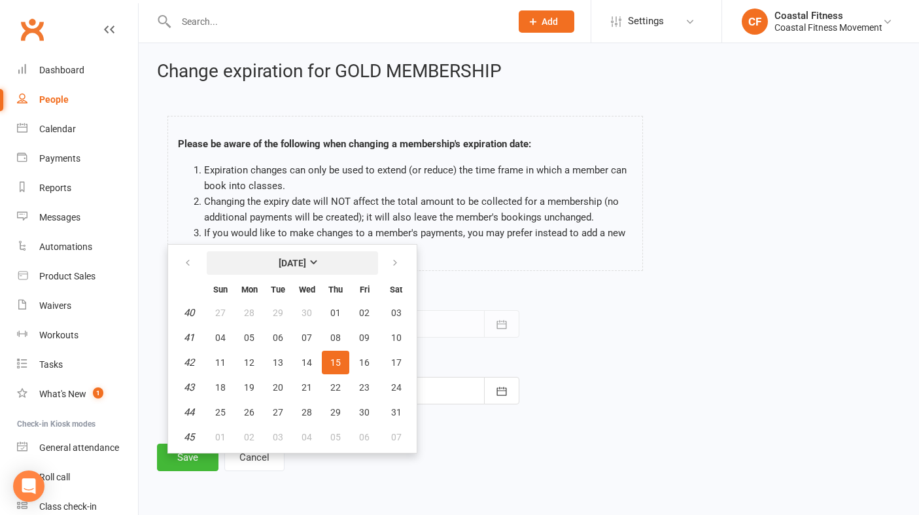
click at [261, 260] on button "[DATE]" at bounding box center [292, 263] width 171 height 24
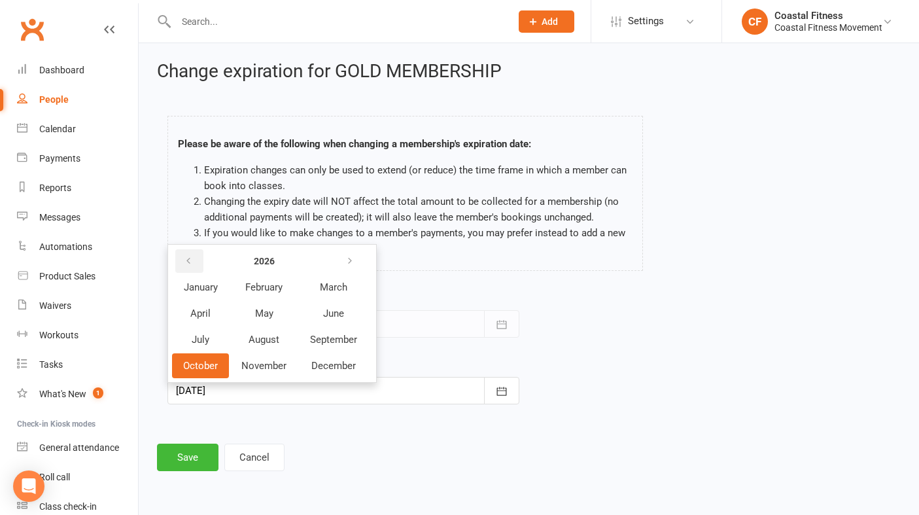
click at [187, 252] on button "button" at bounding box center [189, 261] width 28 height 24
click at [211, 365] on span "October" at bounding box center [200, 366] width 35 height 12
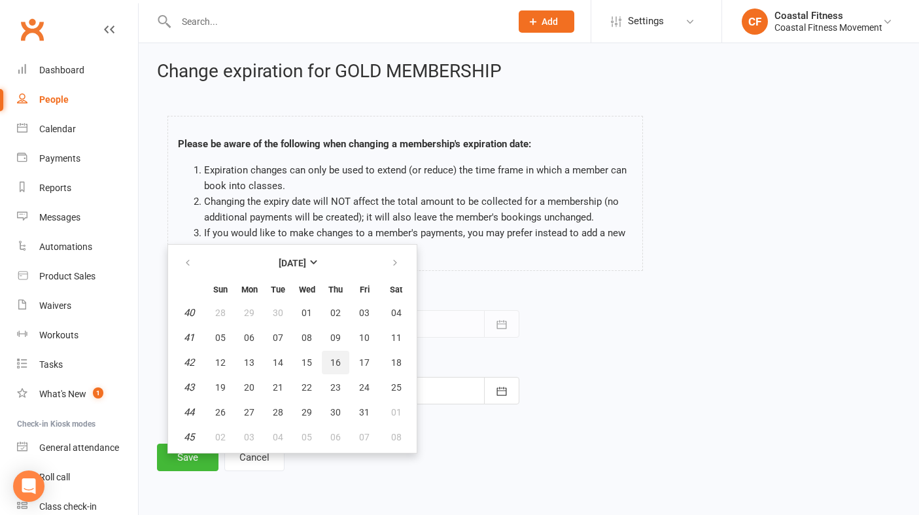
click at [336, 360] on span "16" at bounding box center [335, 362] width 10 height 10
type input "[DATE]"
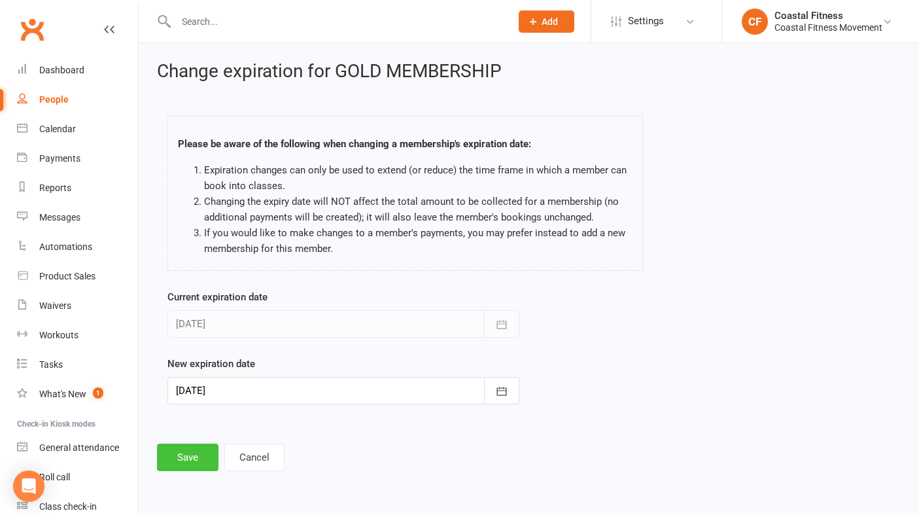
click at [204, 446] on button "Save" at bounding box center [187, 456] width 61 height 27
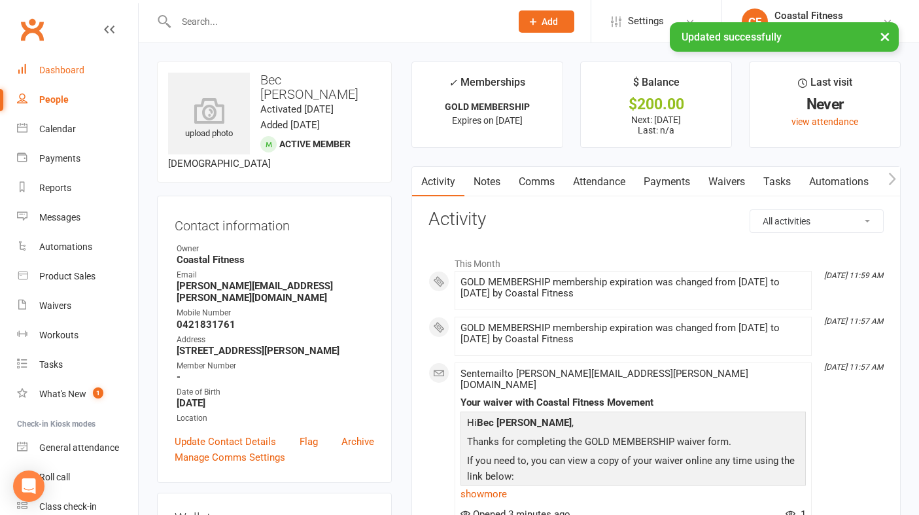
click at [66, 73] on div "Dashboard" at bounding box center [61, 70] width 45 height 10
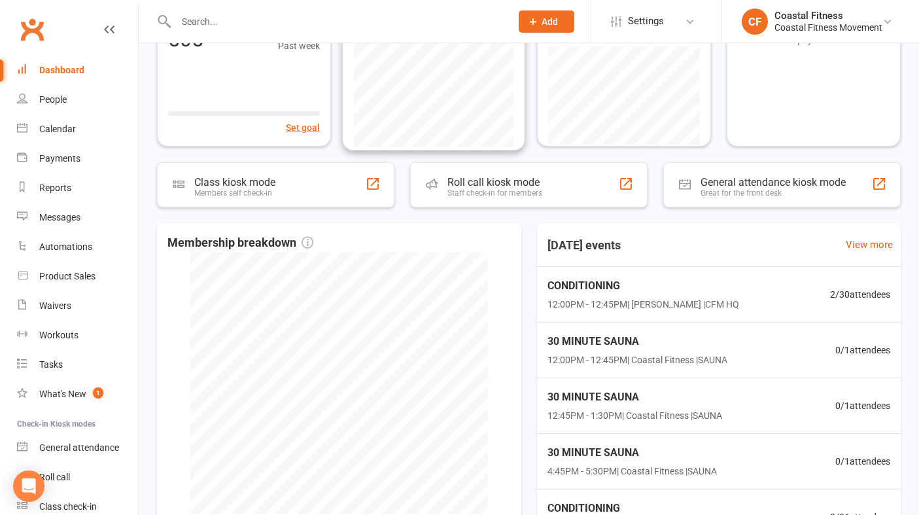
scroll to position [213, 0]
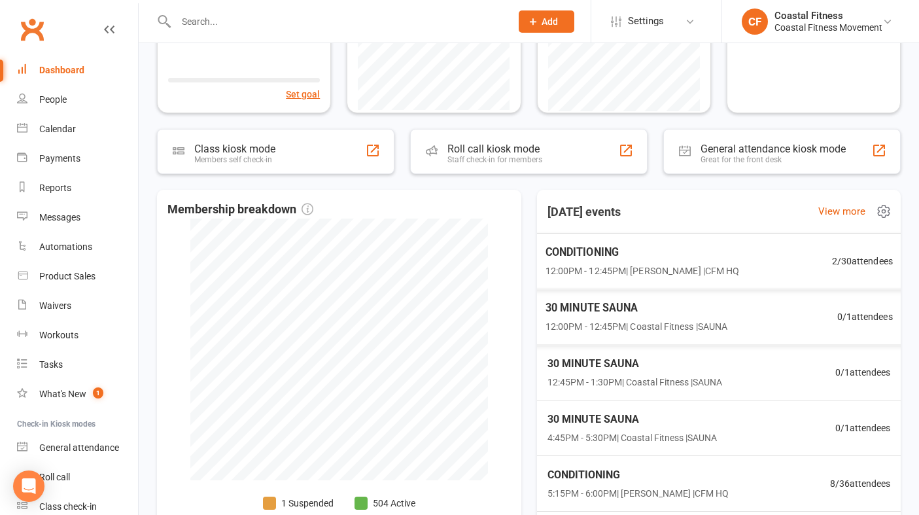
click at [621, 257] on span "CONDITIONING" at bounding box center [642, 252] width 194 height 17
